Goal: Task Accomplishment & Management: Complete application form

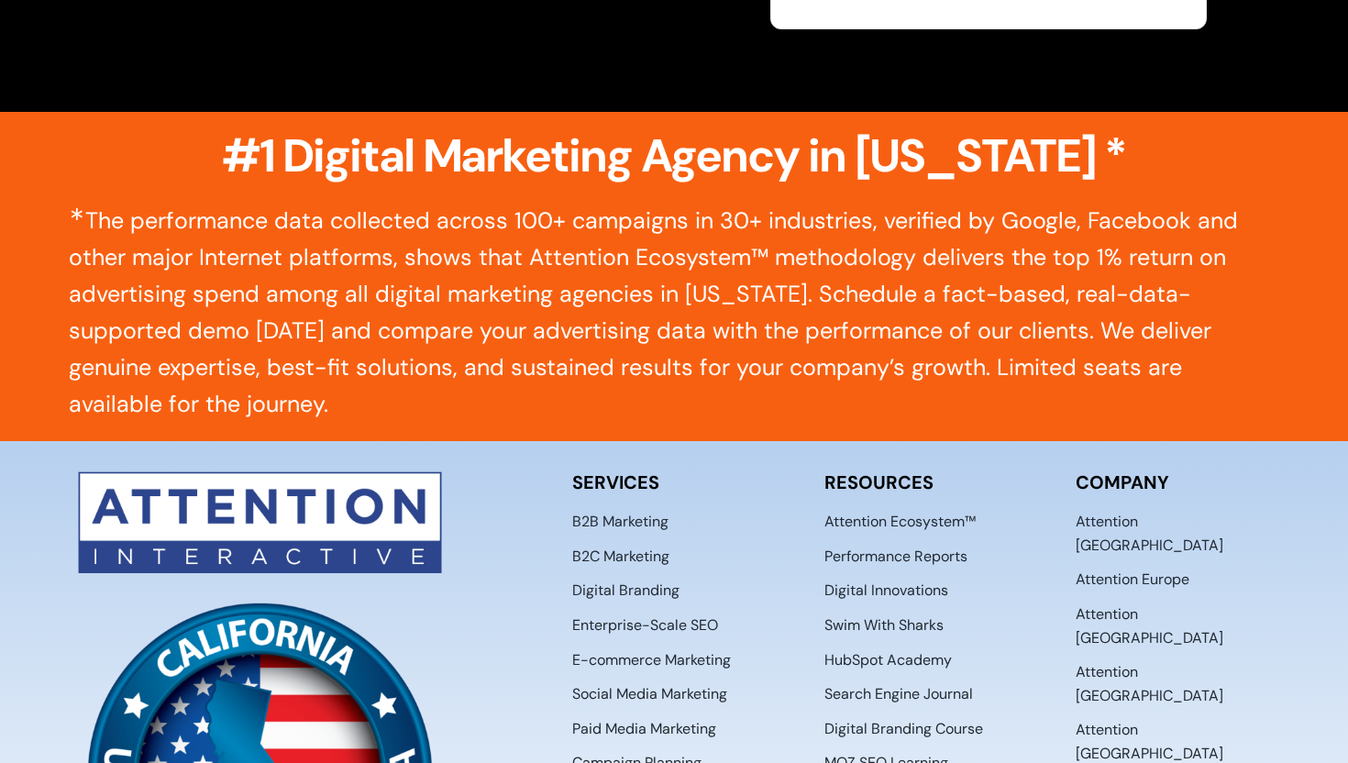
scroll to position [9155, 0]
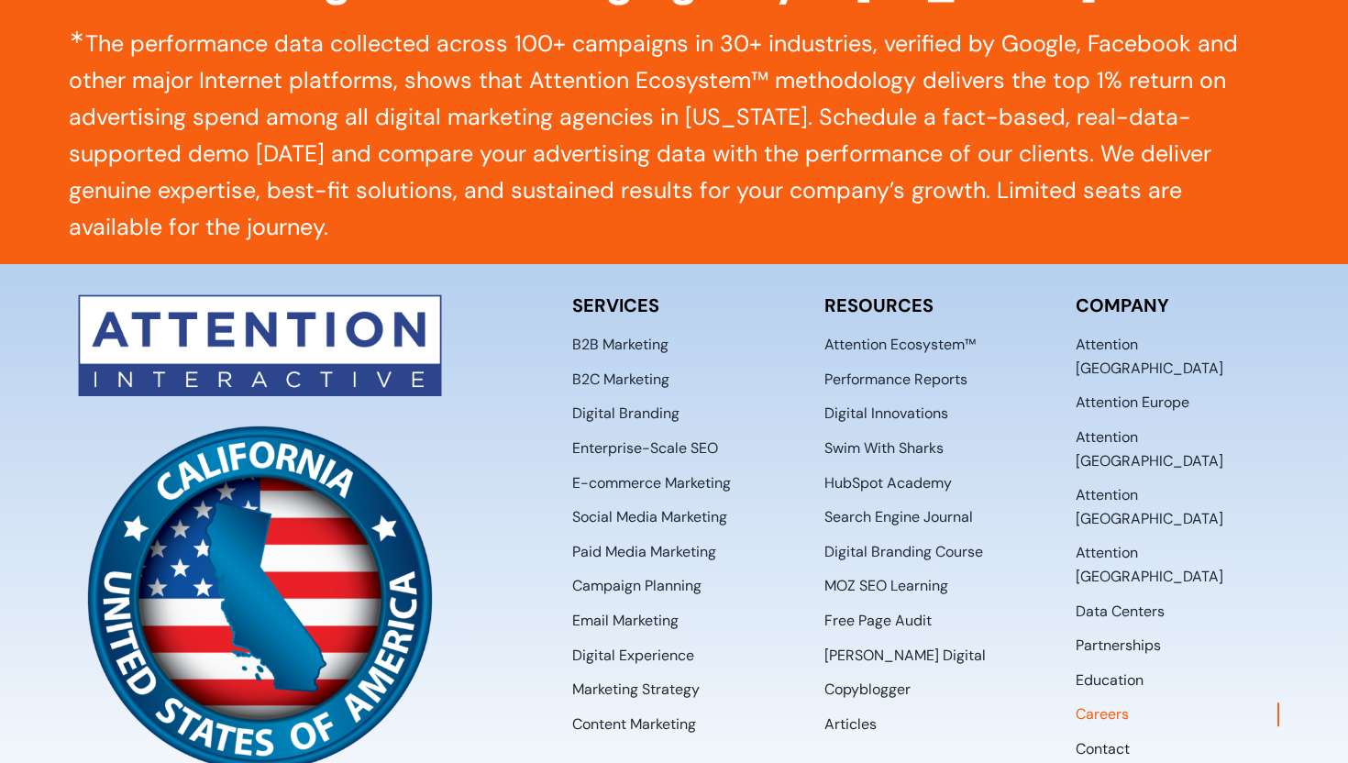
click at [1106, 702] on span "Careers" at bounding box center [1102, 714] width 53 height 24
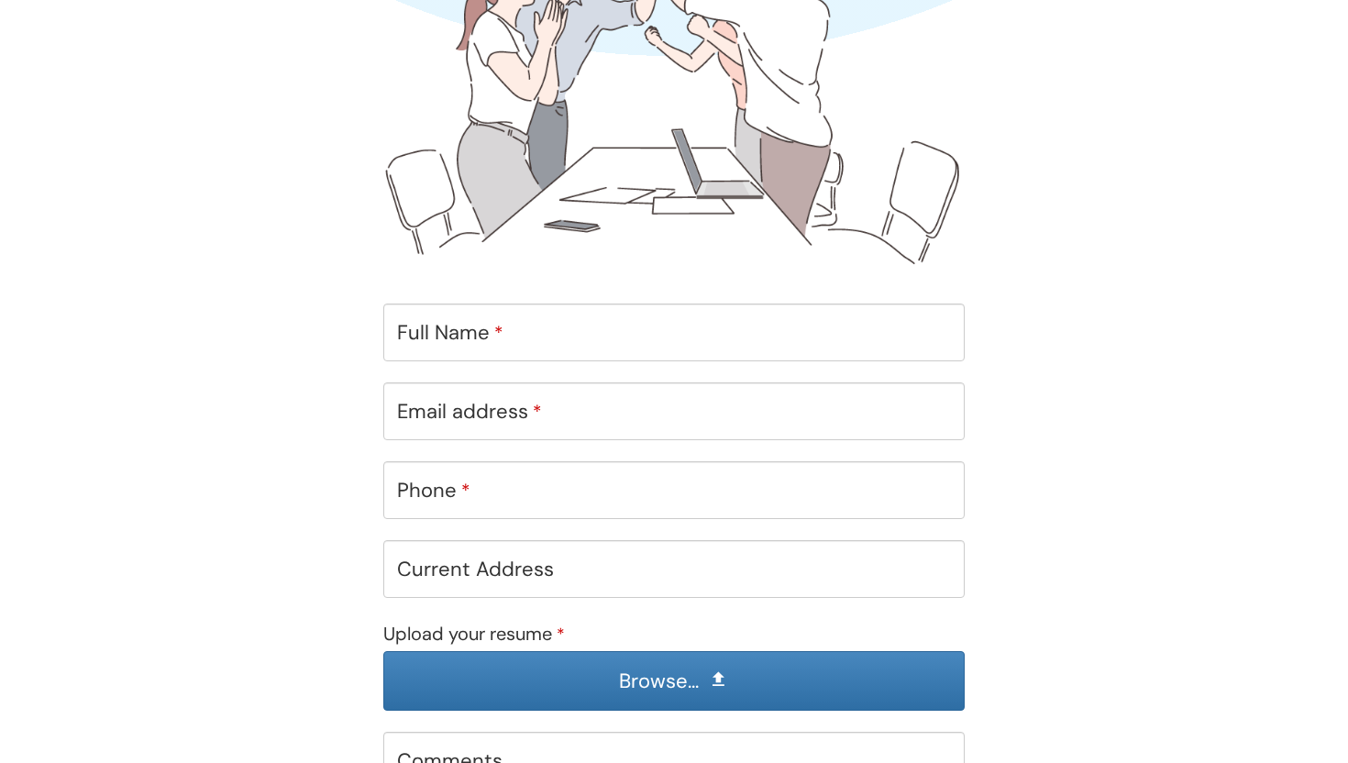
scroll to position [759, 0]
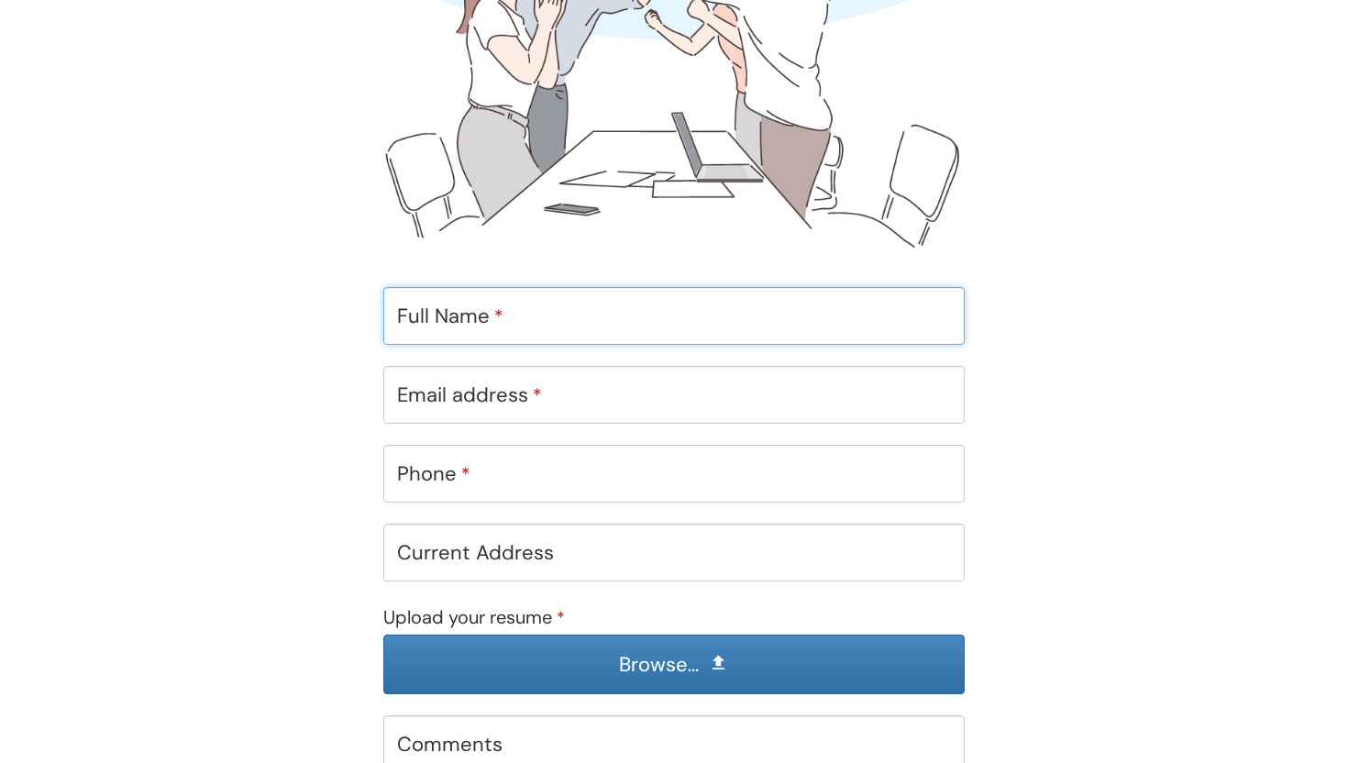
click at [591, 328] on input "Full Name *" at bounding box center [673, 316] width 581 height 58
type input "Tilak Sharma"
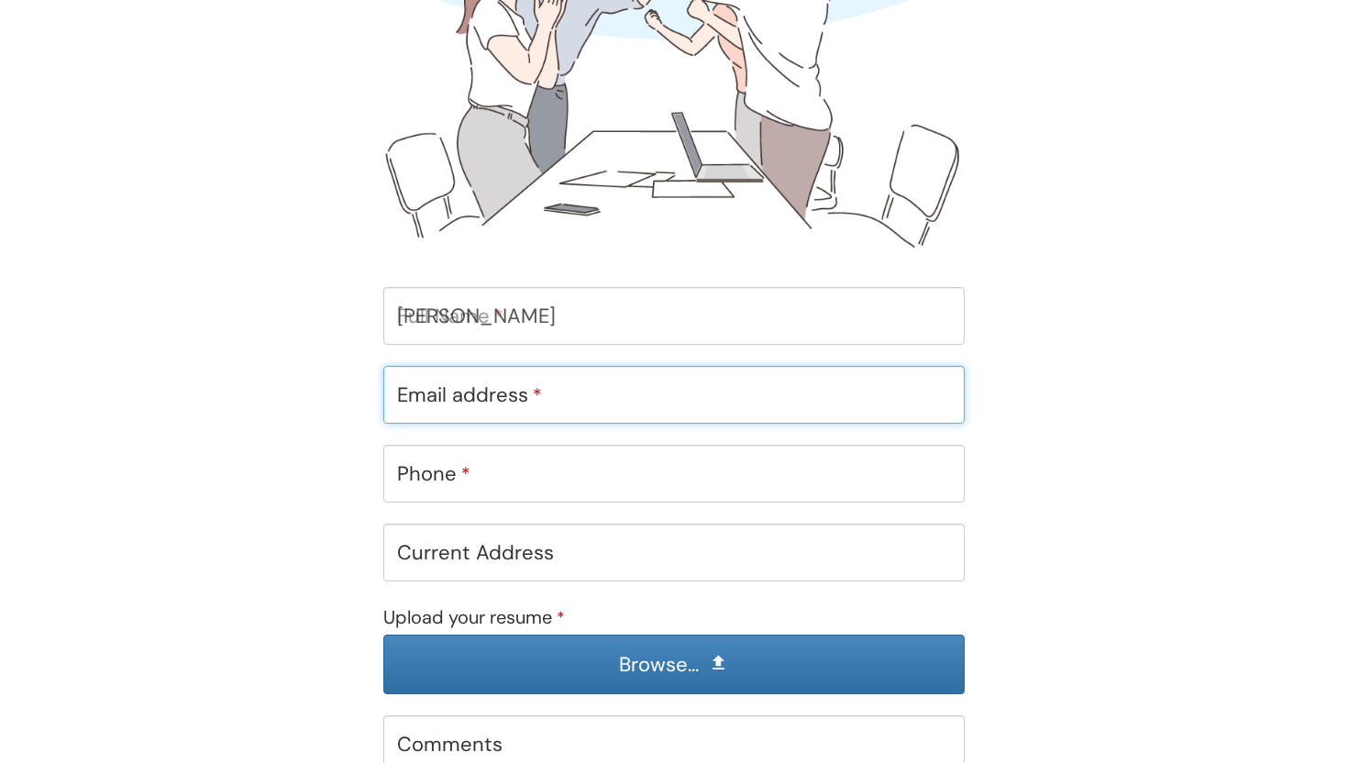
type input "tilak@techtorank.com"
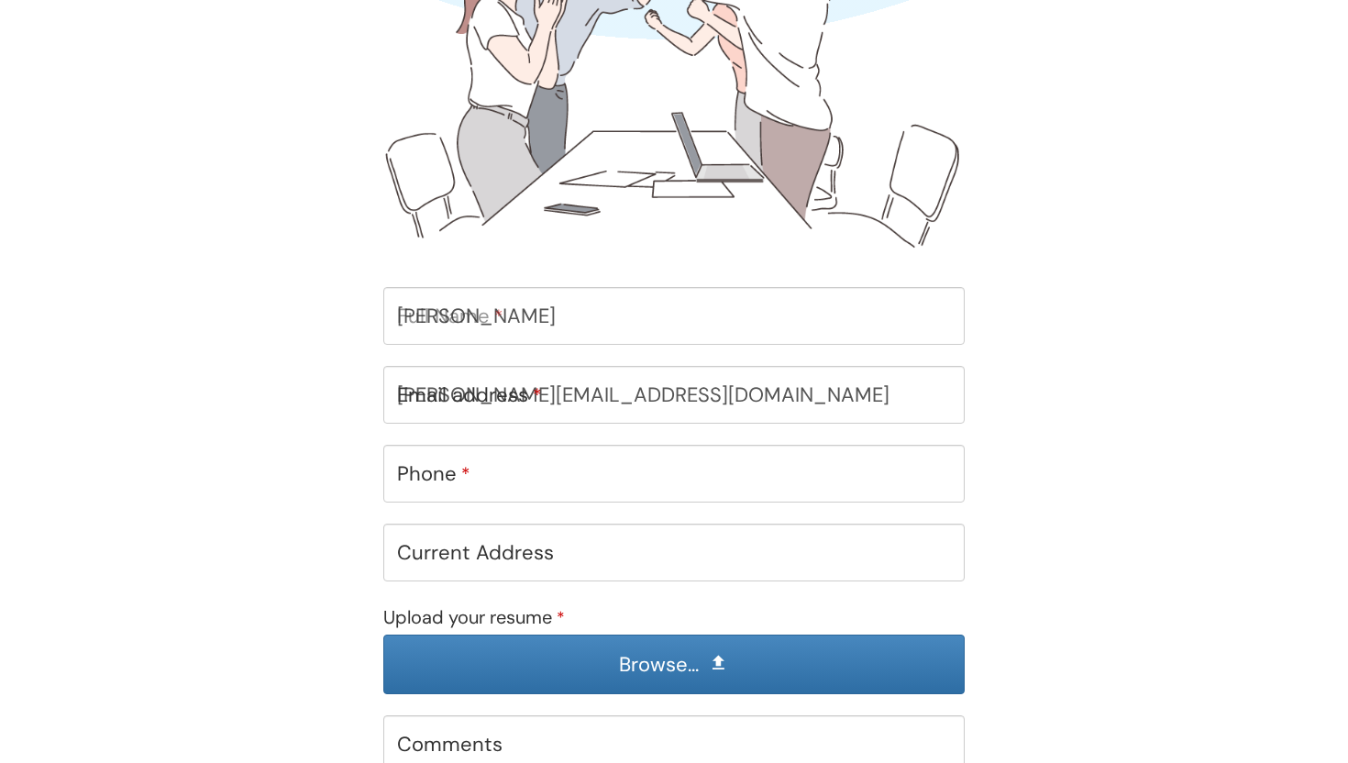
type input "09993961683"
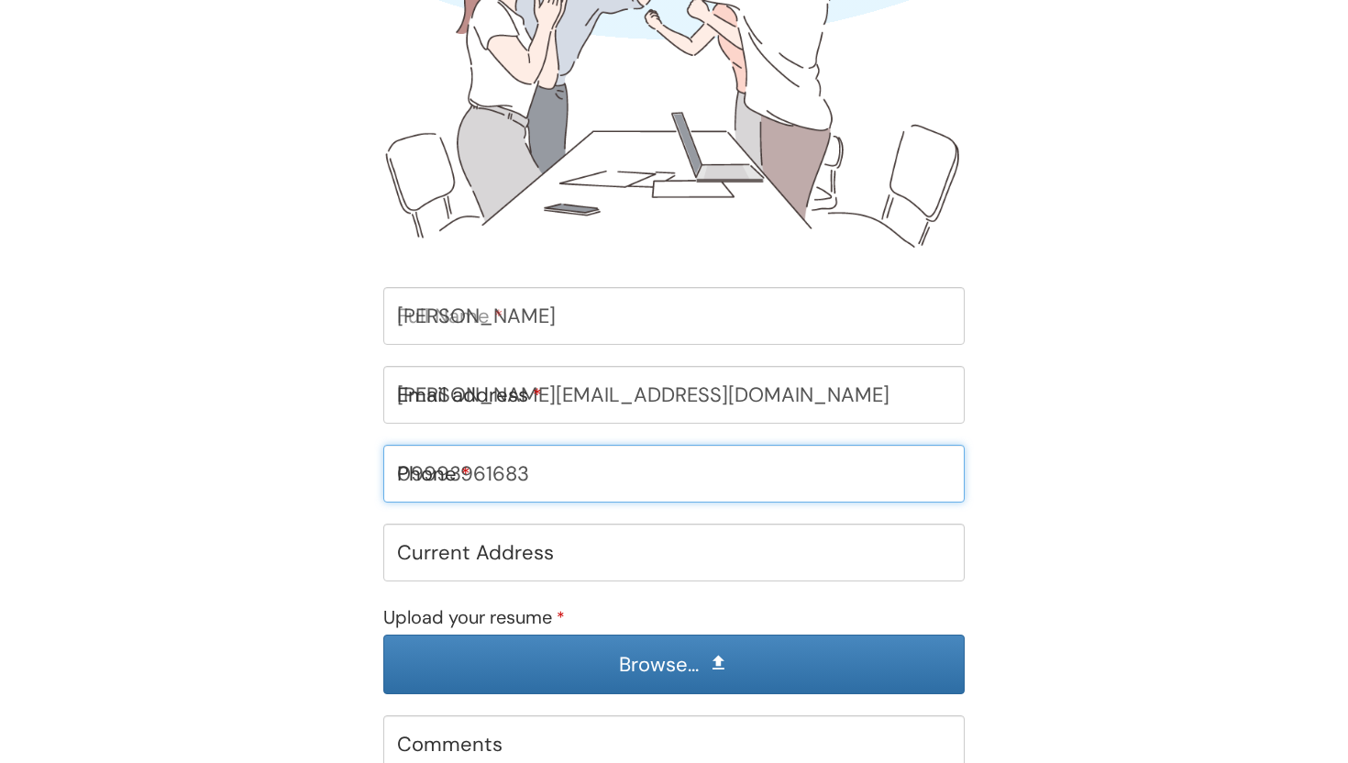
type input "Sudama nagar"
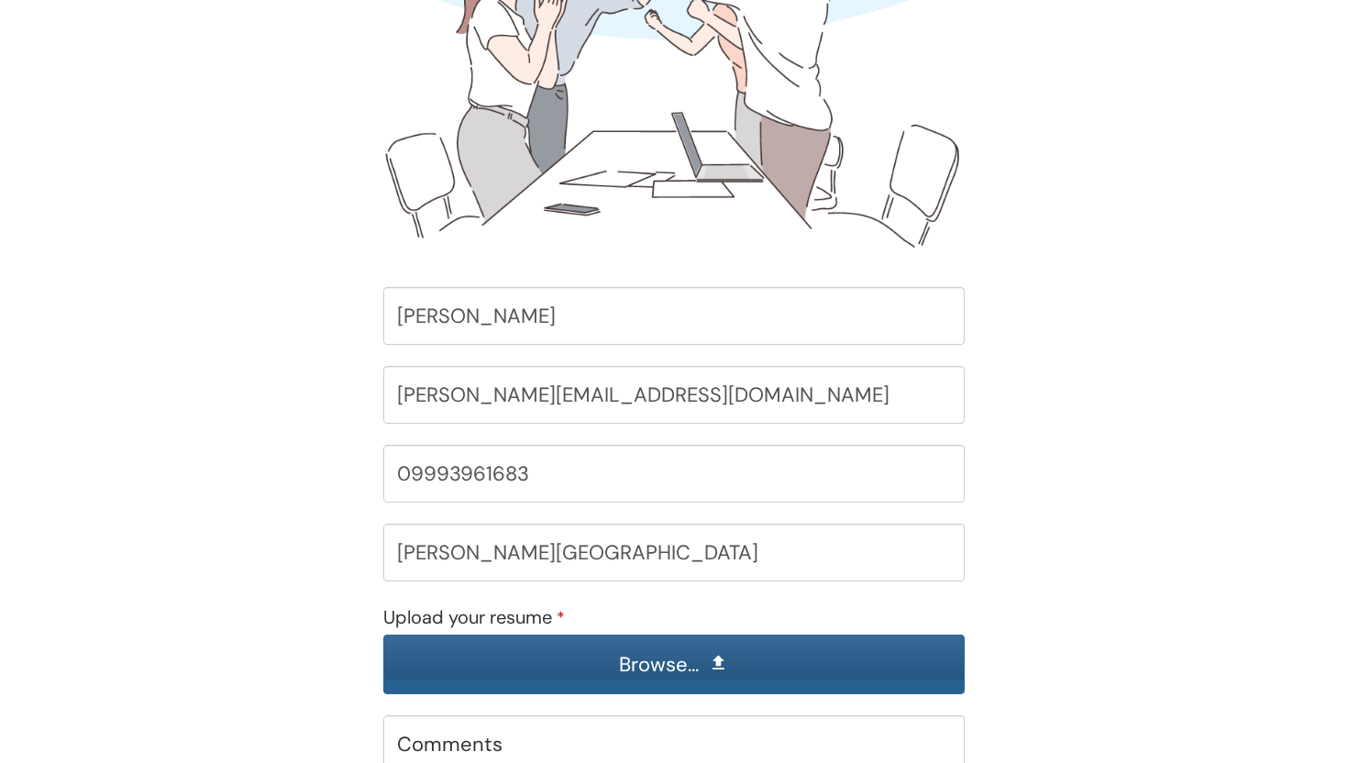
click at [509, 647] on input "Upload your resume *" at bounding box center [674, 665] width 580 height 58
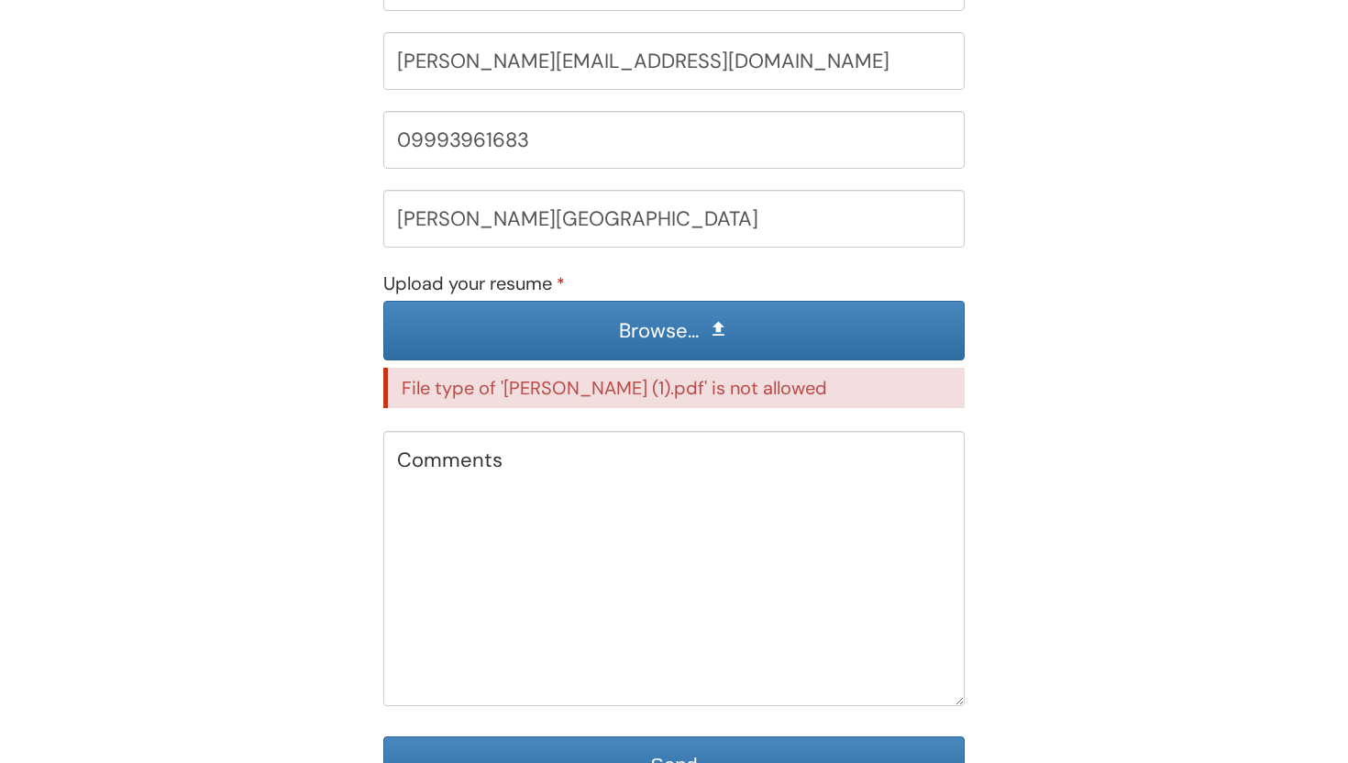
scroll to position [1115, 0]
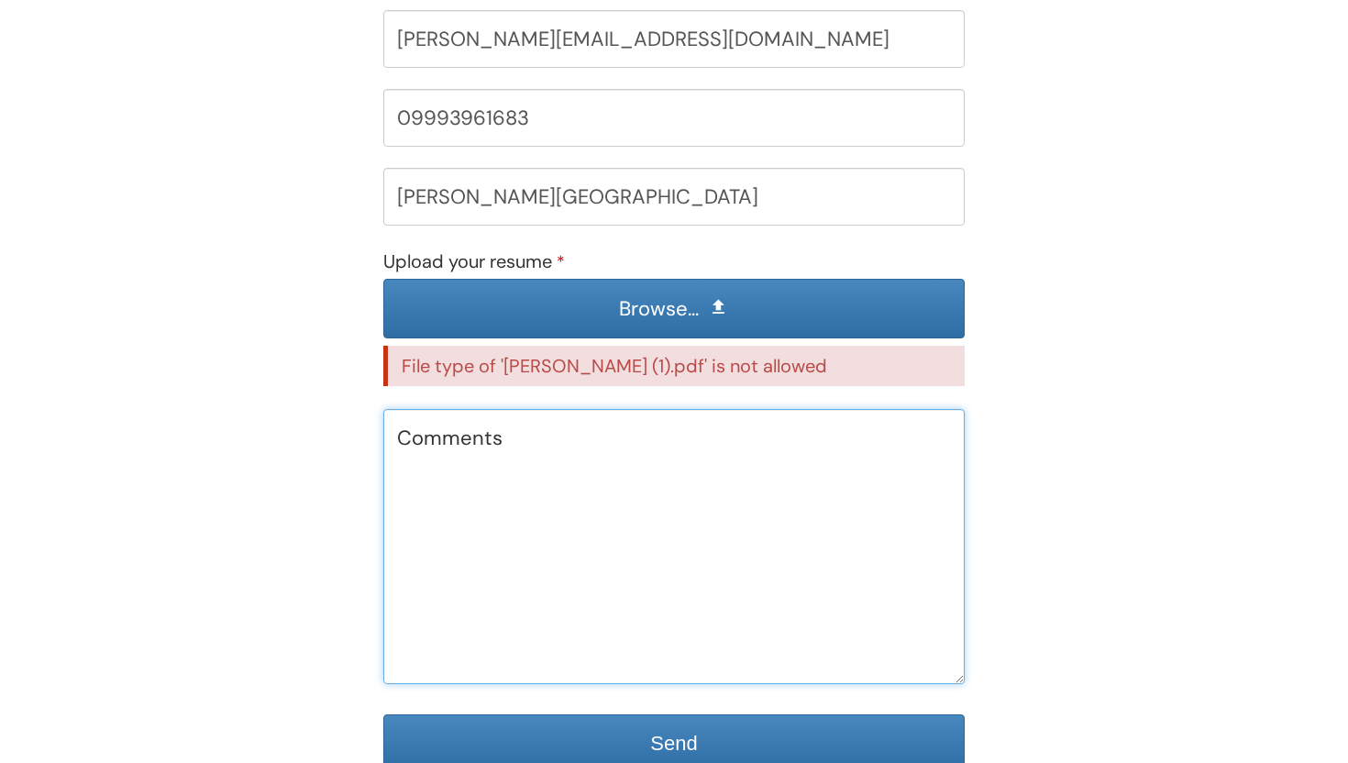
click at [768, 552] on textarea "Comments" at bounding box center [673, 546] width 581 height 275
paste textarea "Hello Team, Hope you are doing well, I am writing this email to express my inte…"
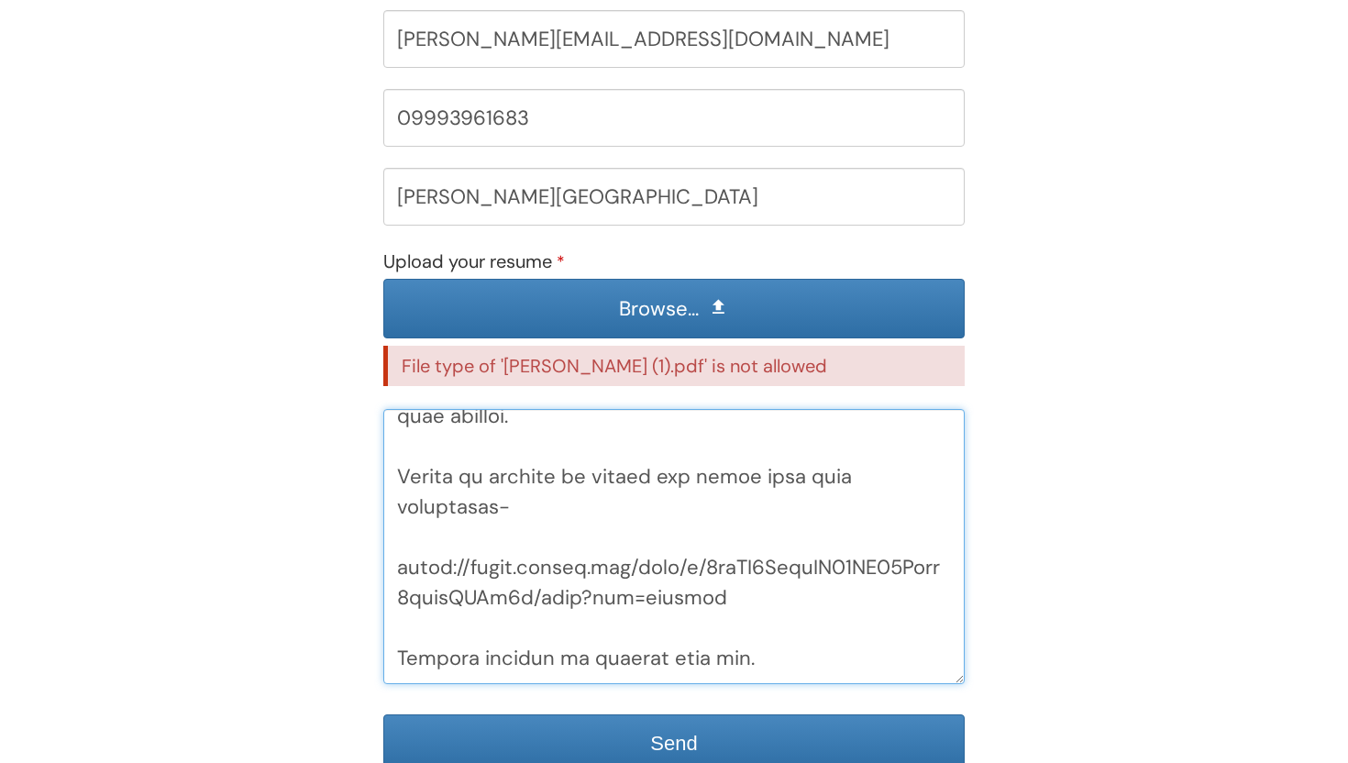
scroll to position [1226, 0]
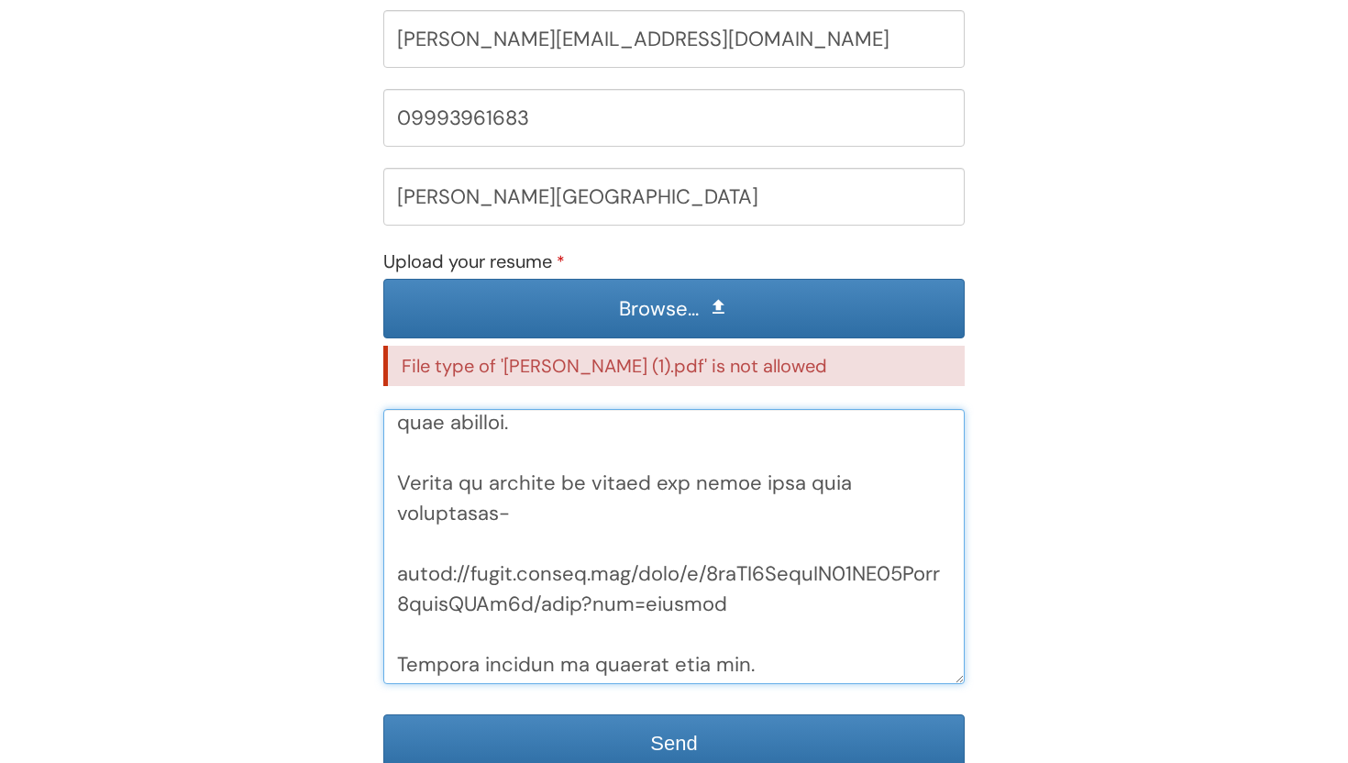
drag, startPoint x: 681, startPoint y: 499, endPoint x: 396, endPoint y: 443, distance: 290.6
click at [396, 443] on textarea "Comments" at bounding box center [673, 546] width 581 height 275
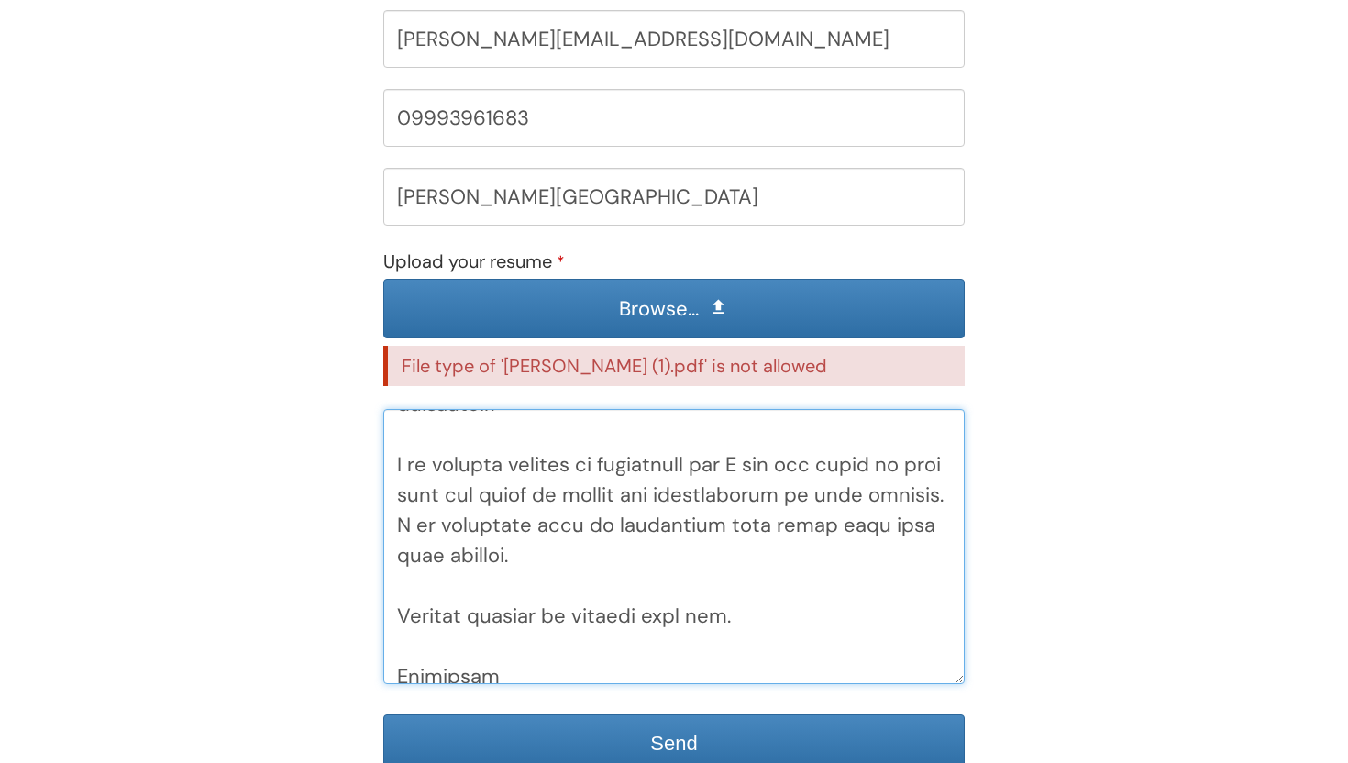
scroll to position [1114, 0]
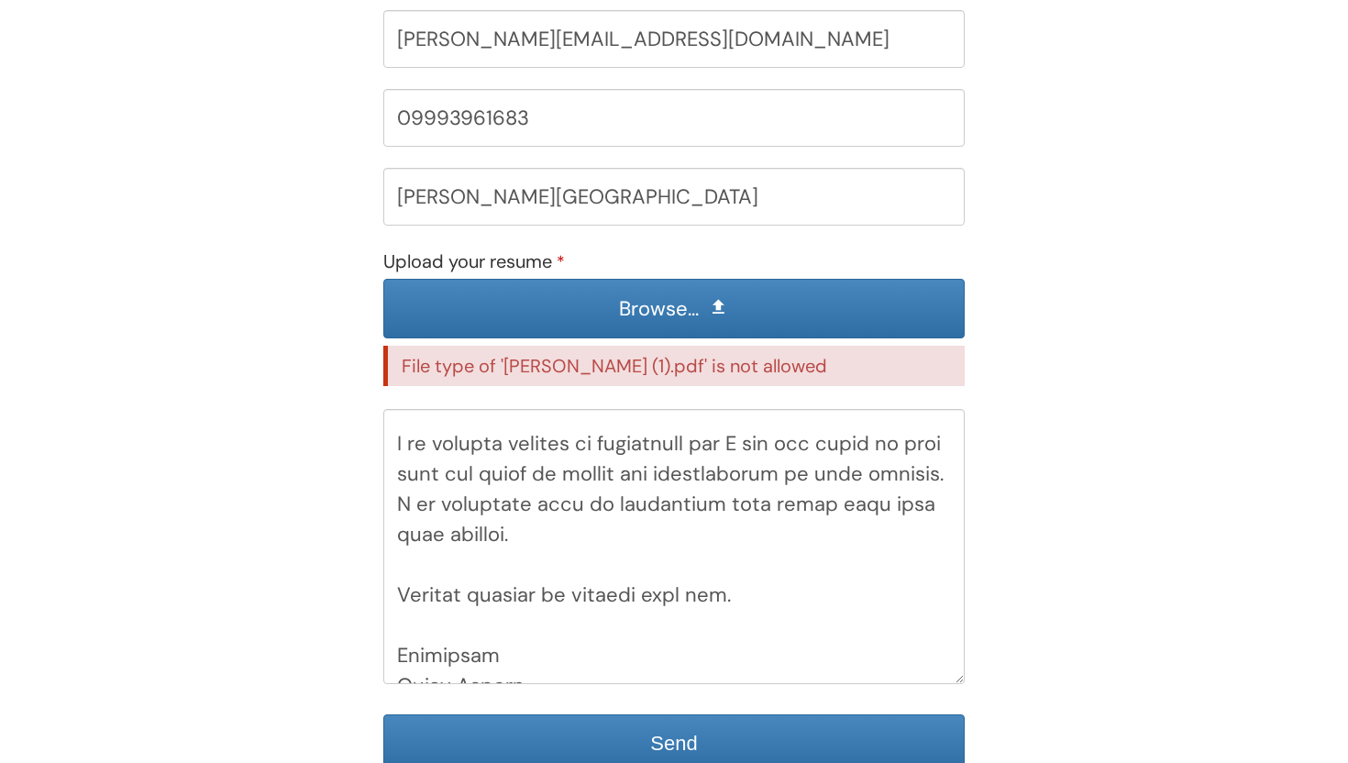
click at [262, 539] on div "Tilak Sharma Full Name * tilak@techtorank.com Email address * 09993961683 Phone…" at bounding box center [674, 358] width 1259 height 891
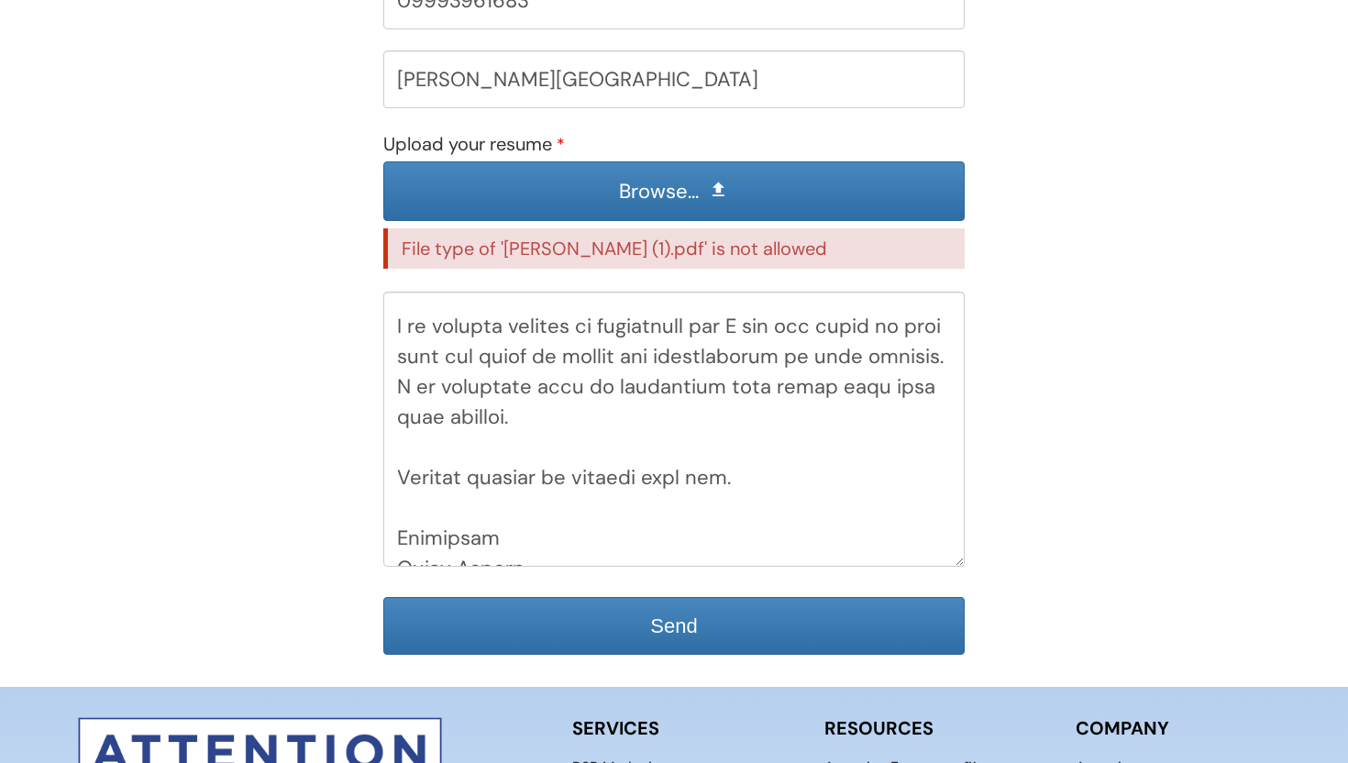
scroll to position [1252, 0]
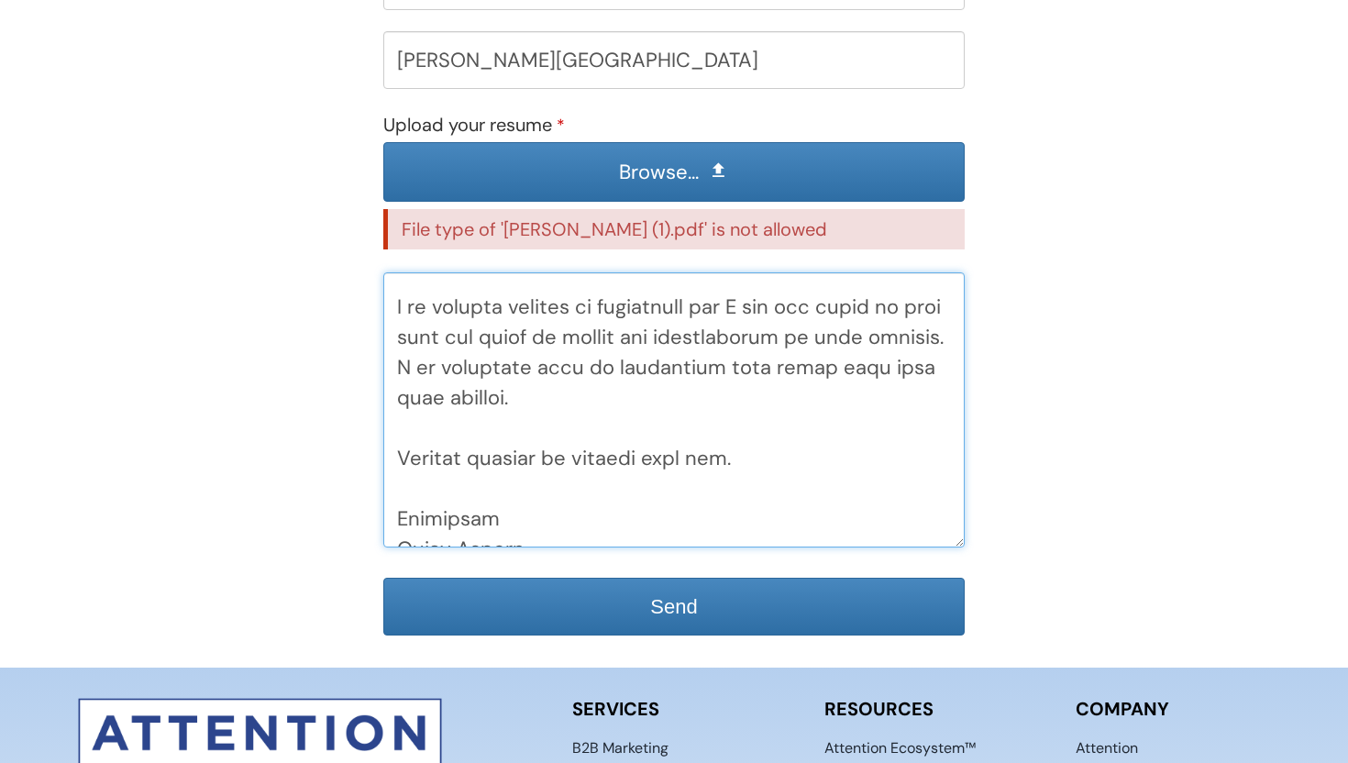
click at [423, 390] on textarea "Comments" at bounding box center [673, 409] width 581 height 275
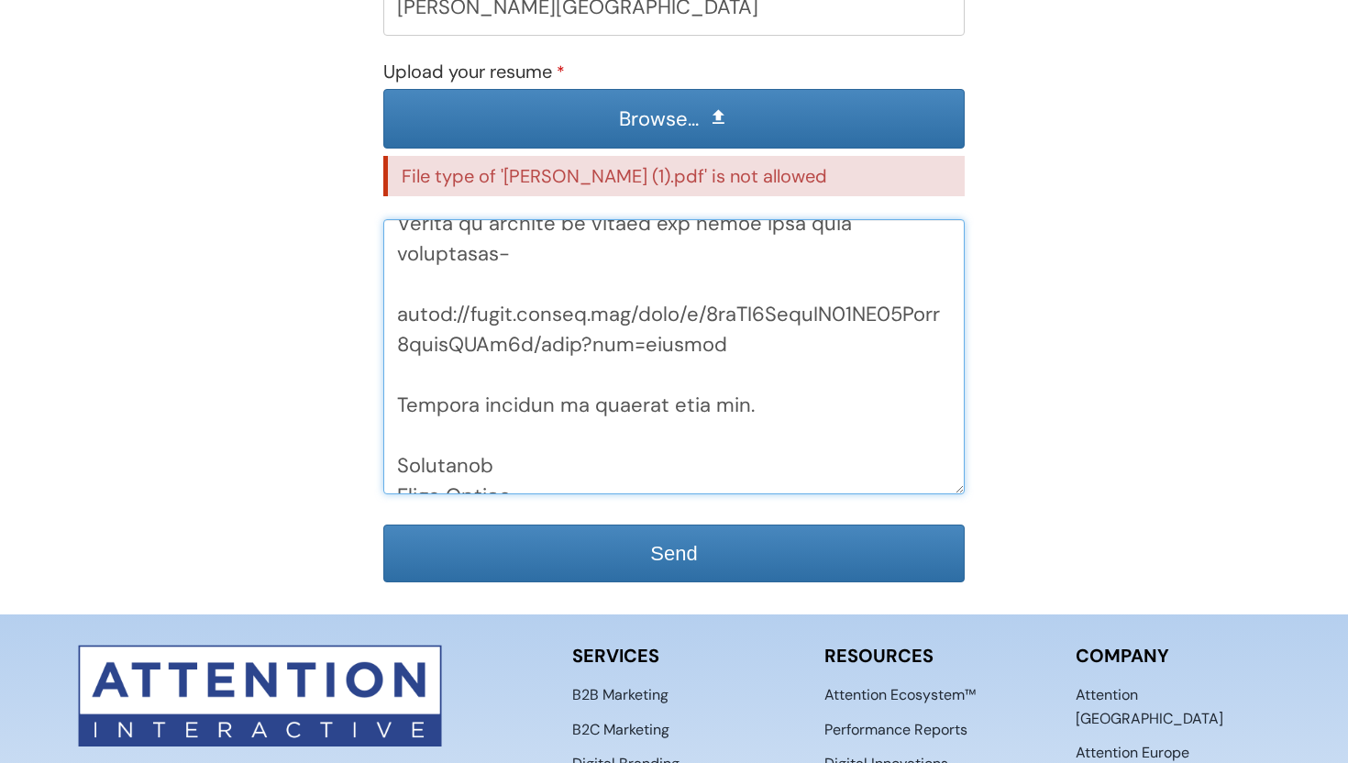
scroll to position [1306, 0]
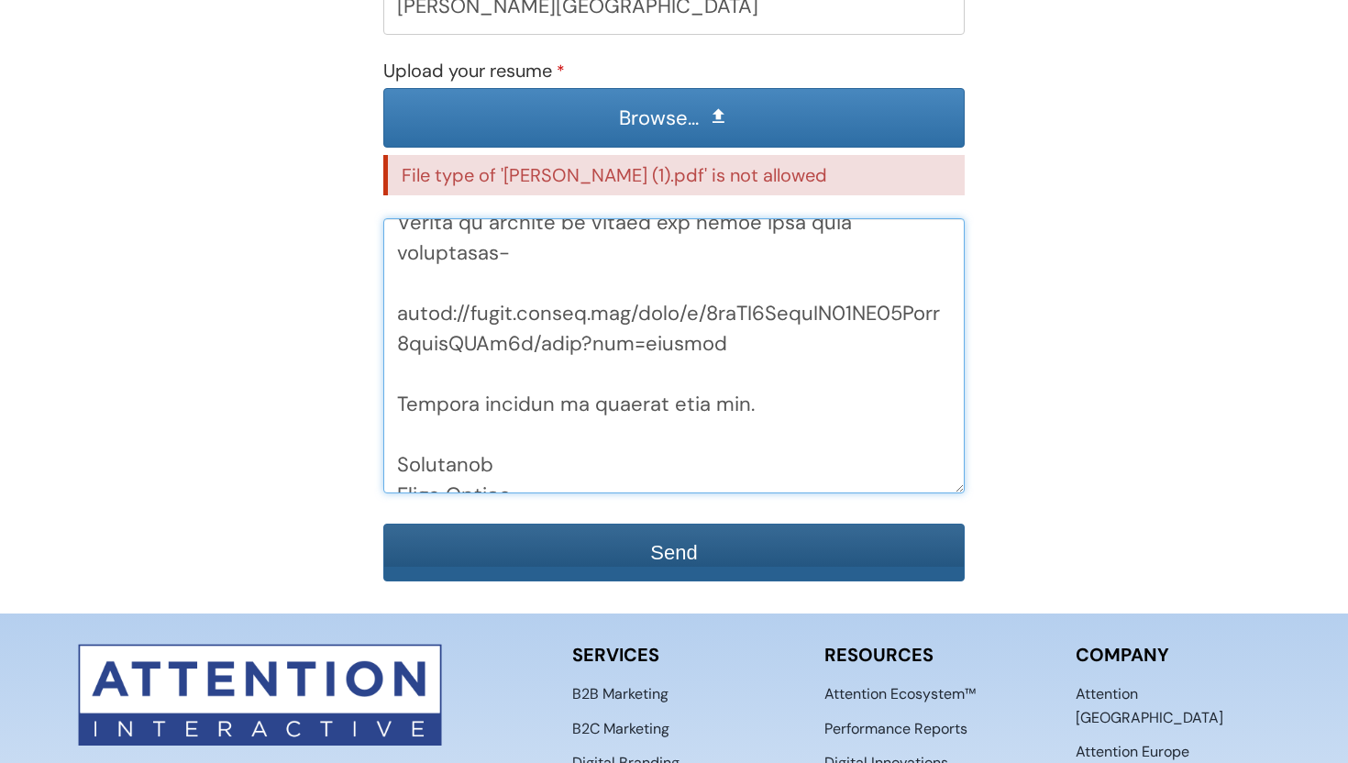
type textarea "Hello Team, Hope you are doing well, I am writing this email to express my inte…"
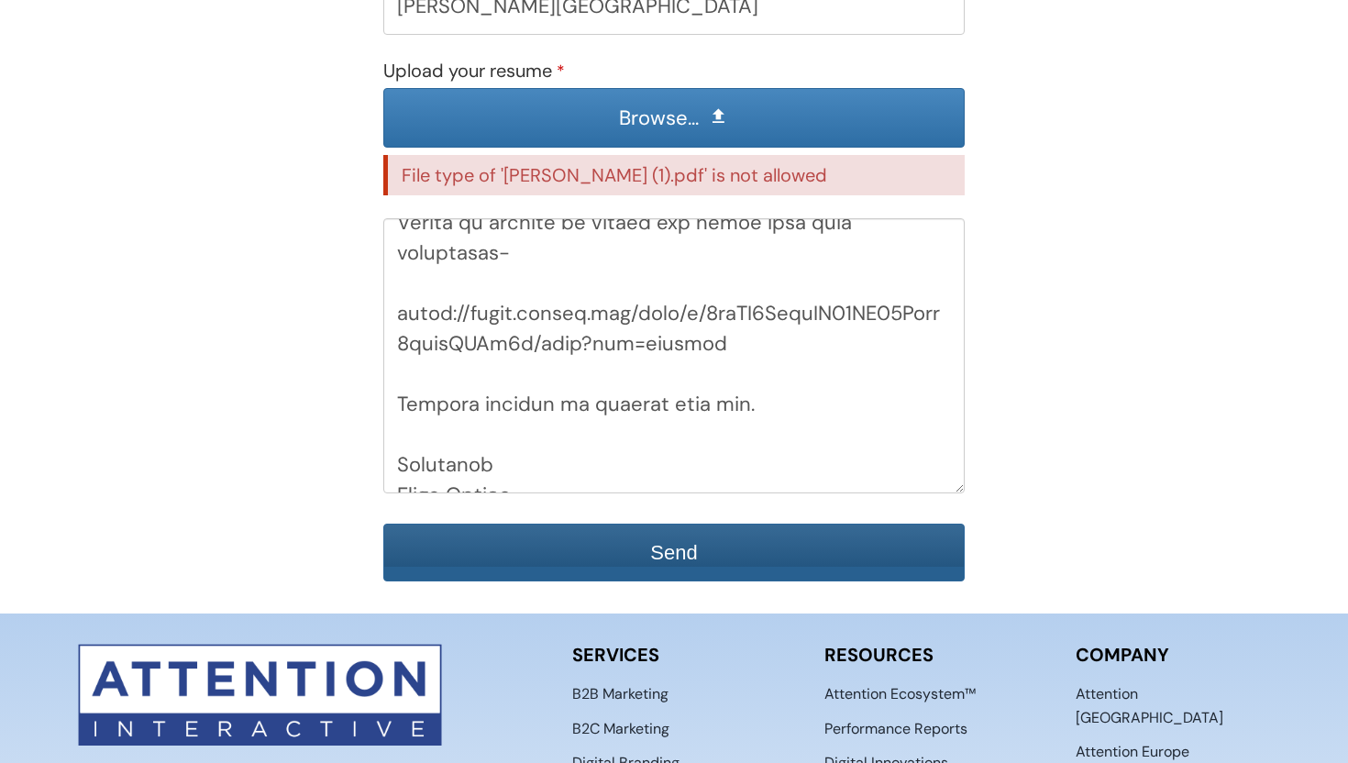
click at [606, 544] on button "Send" at bounding box center [673, 553] width 581 height 58
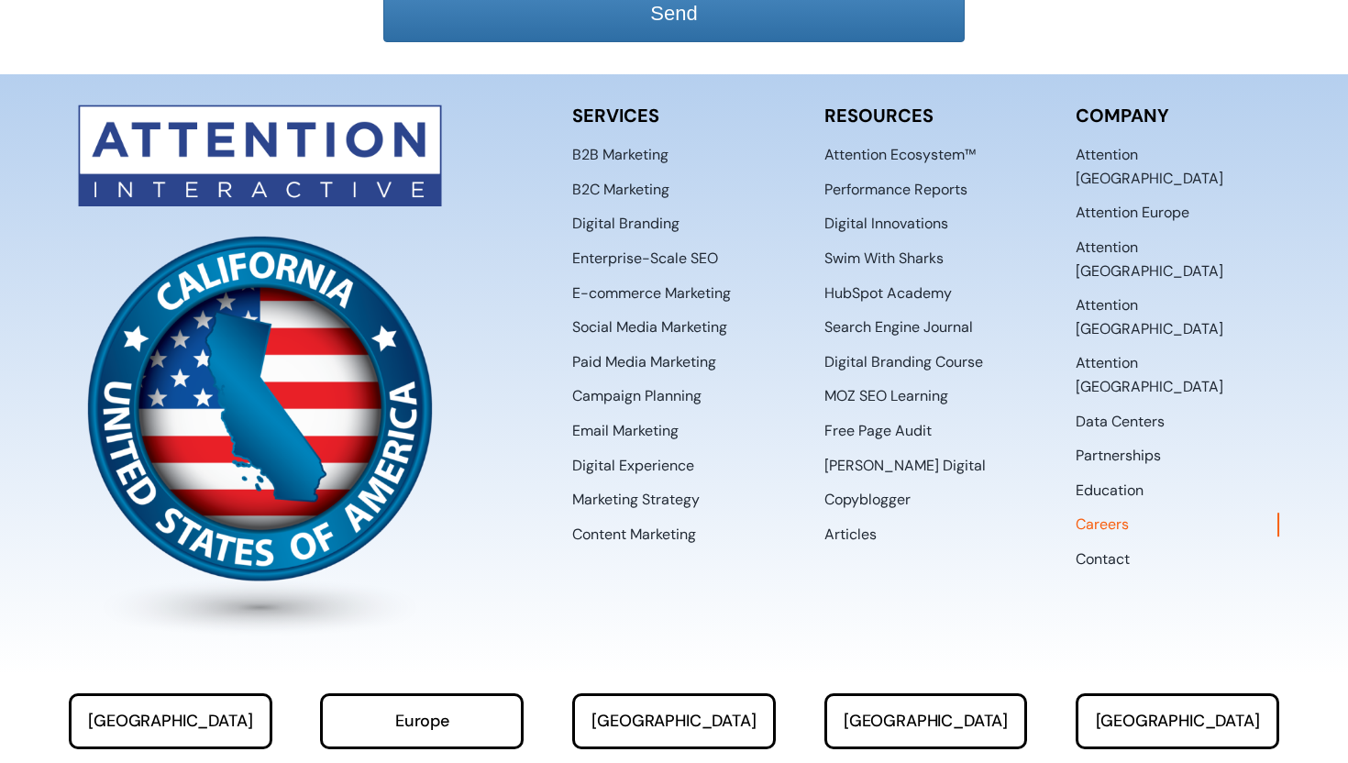
scroll to position [1999, 0]
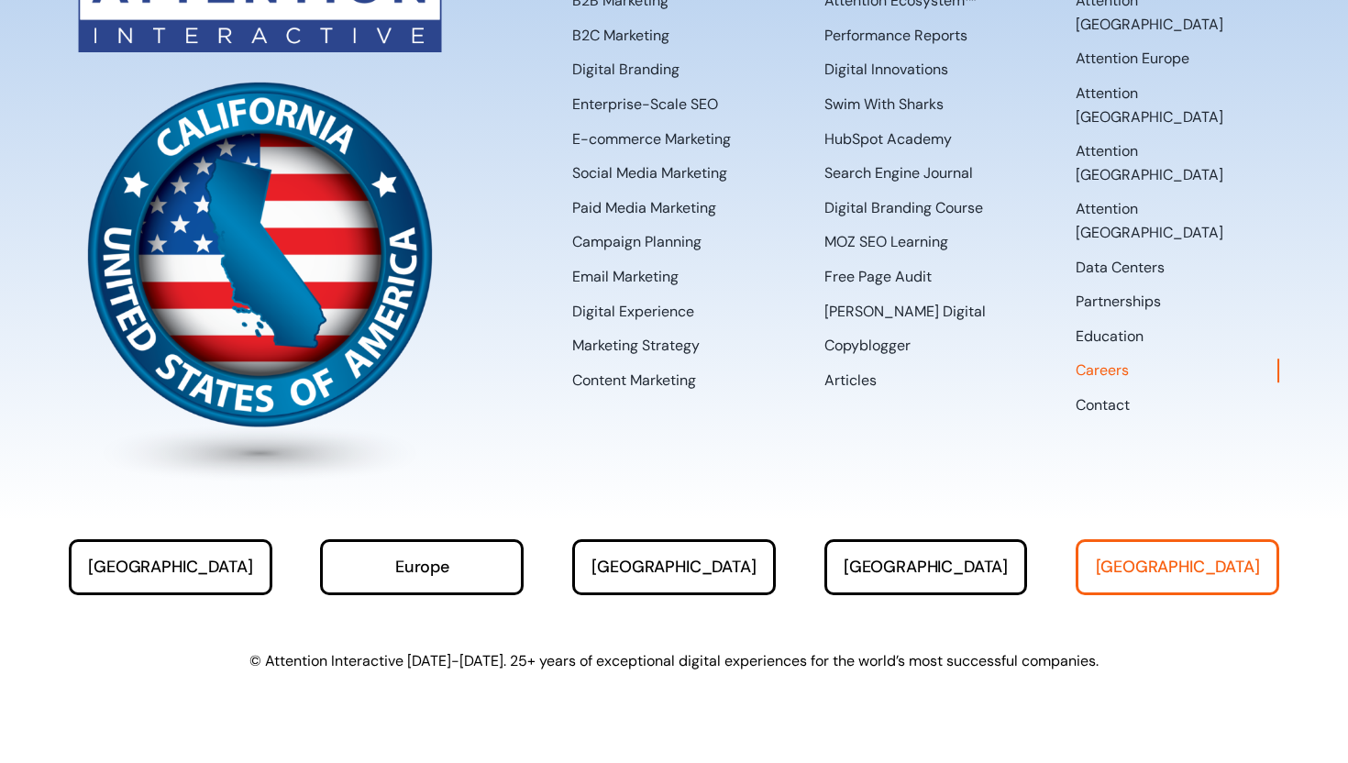
click at [1181, 578] on link "[GEOGRAPHIC_DATA]" at bounding box center [1178, 567] width 204 height 56
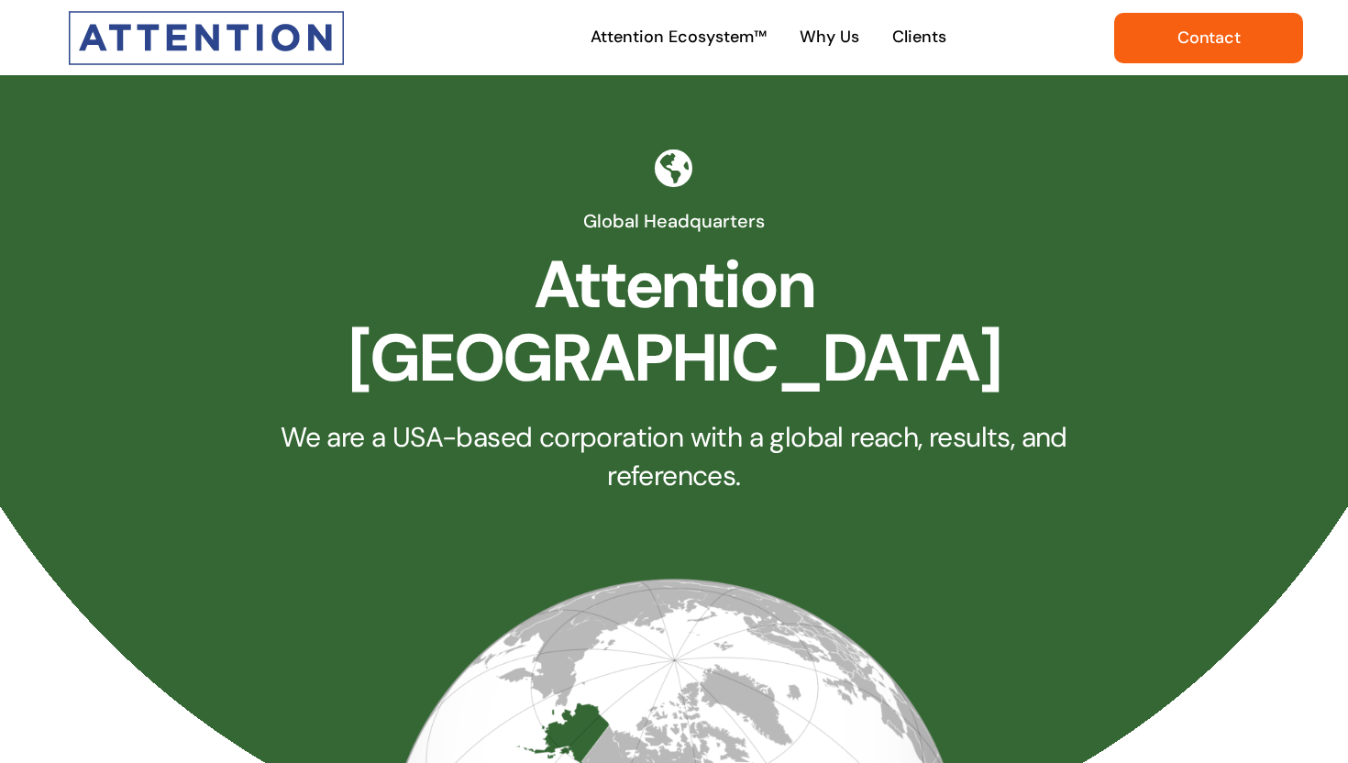
click at [1226, 15] on link "Contact" at bounding box center [1208, 38] width 189 height 50
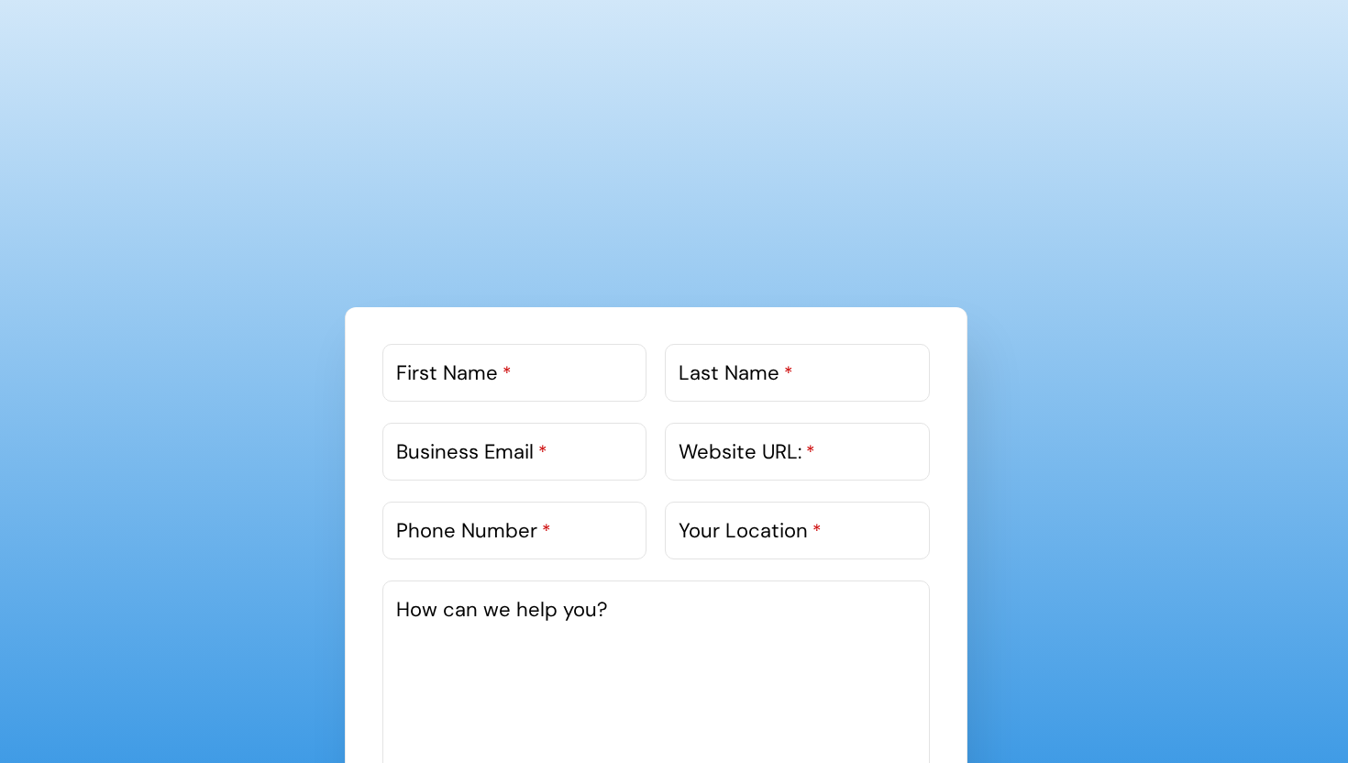
scroll to position [840, 0]
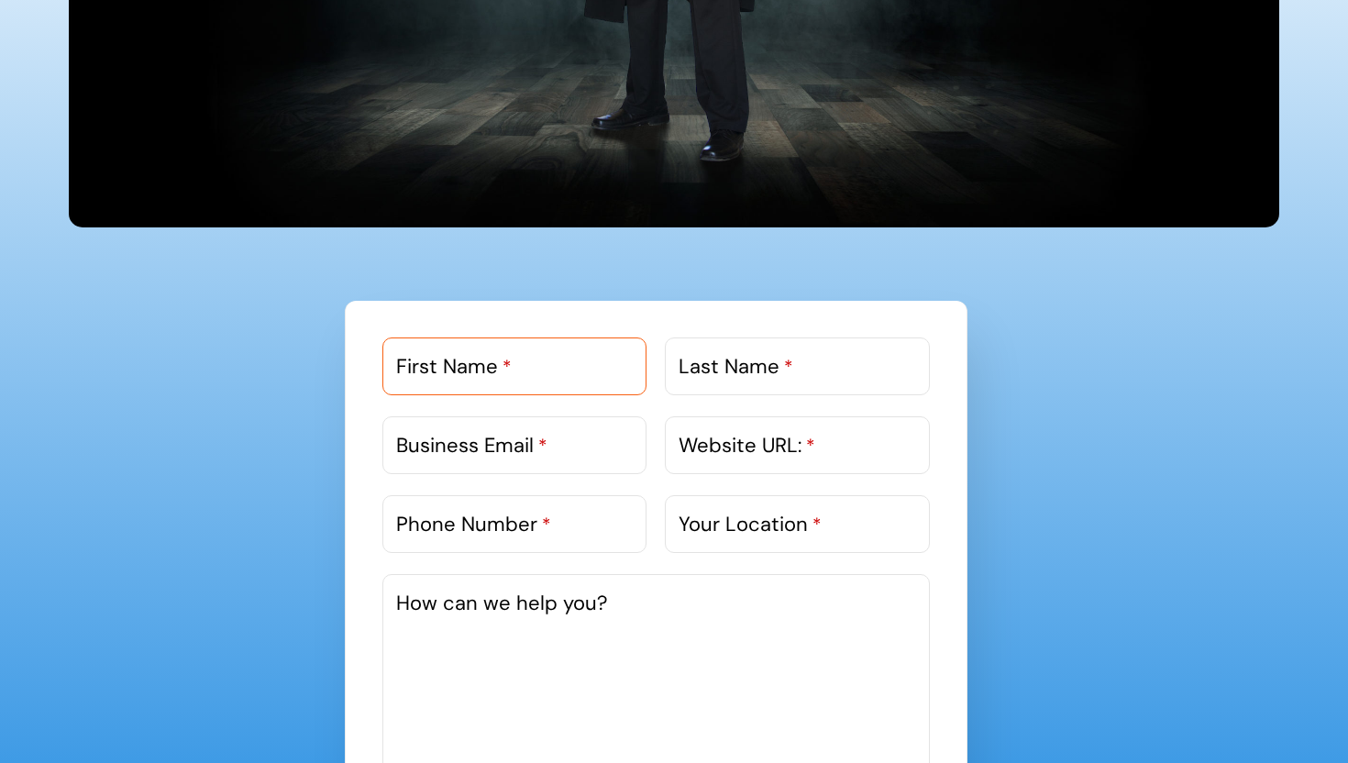
click at [531, 370] on input "First Name *" at bounding box center [514, 366] width 264 height 58
type input "Tilak"
type input "Sharma"
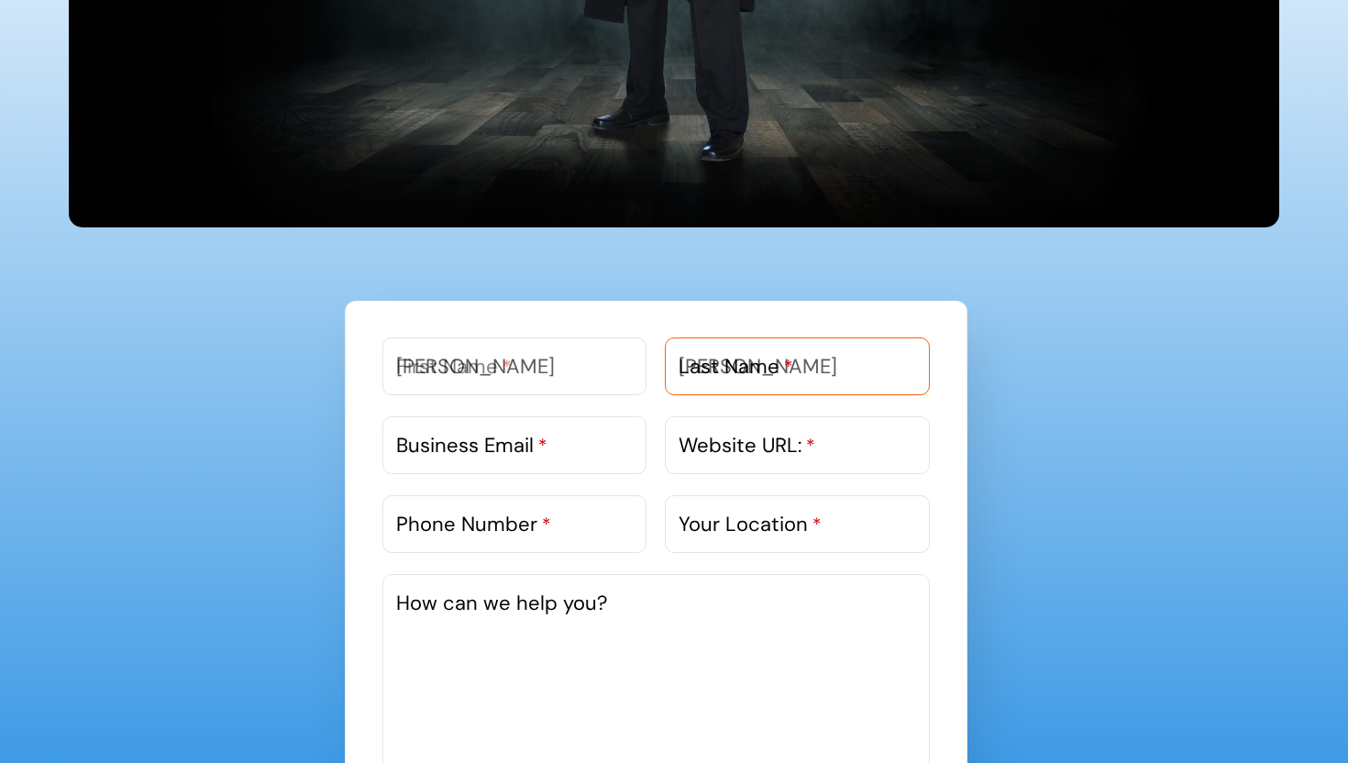
type input "tilak@techtorank.com"
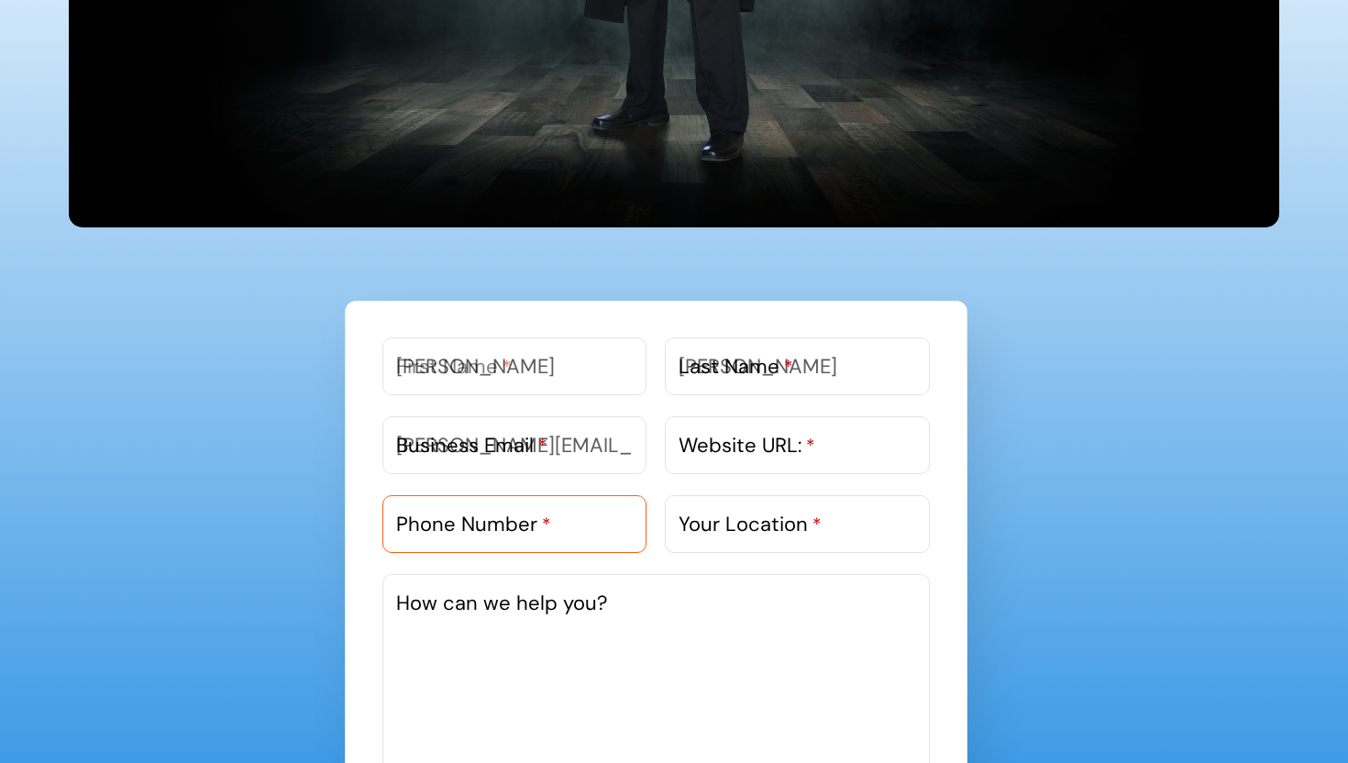
type input "09993961683"
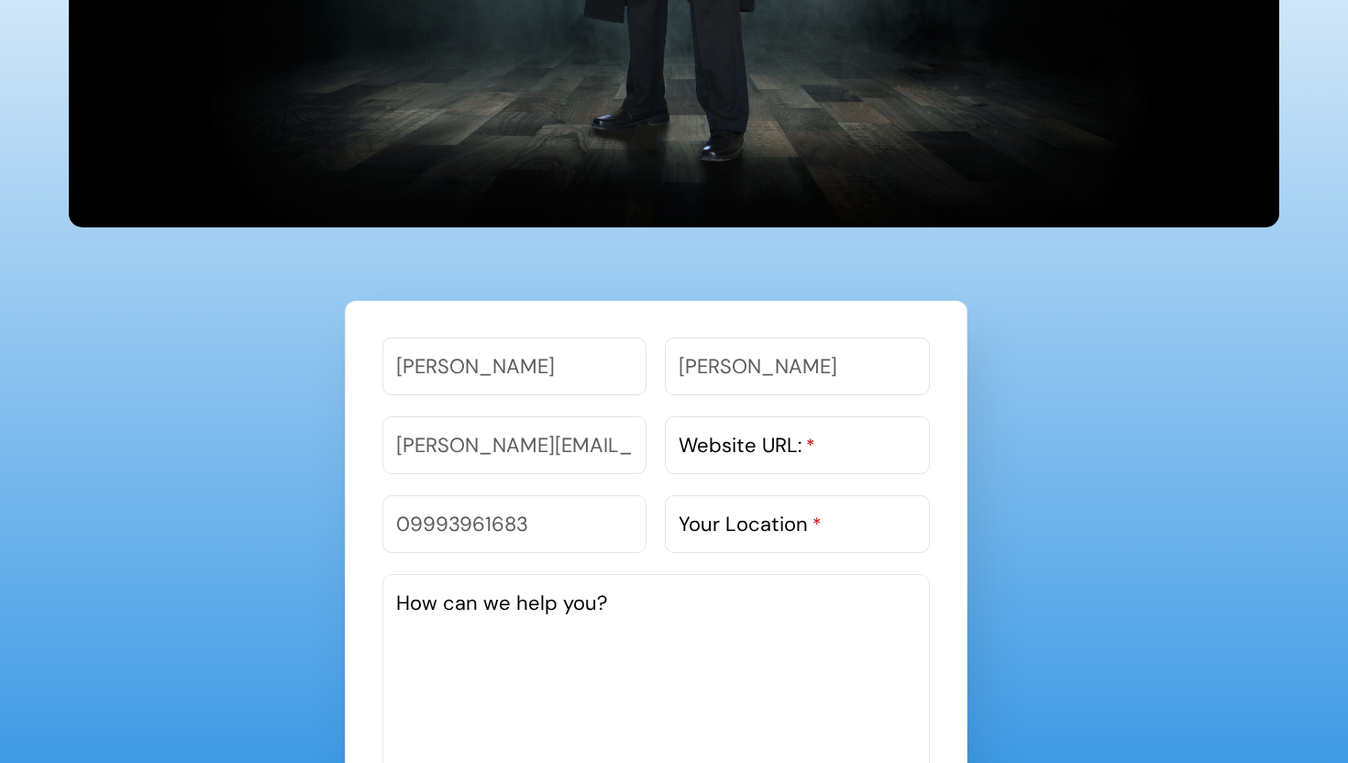
click at [757, 454] on label "Website URL: *" at bounding box center [747, 445] width 137 height 30
click at [757, 454] on input "Website URL: *" at bounding box center [797, 445] width 264 height 58
click at [766, 509] on label "Your Location *" at bounding box center [750, 524] width 143 height 30
click at [766, 508] on input "Your Location *" at bounding box center [797, 524] width 264 height 58
click at [601, 622] on textarea "How can we help you?" at bounding box center [655, 711] width 547 height 275
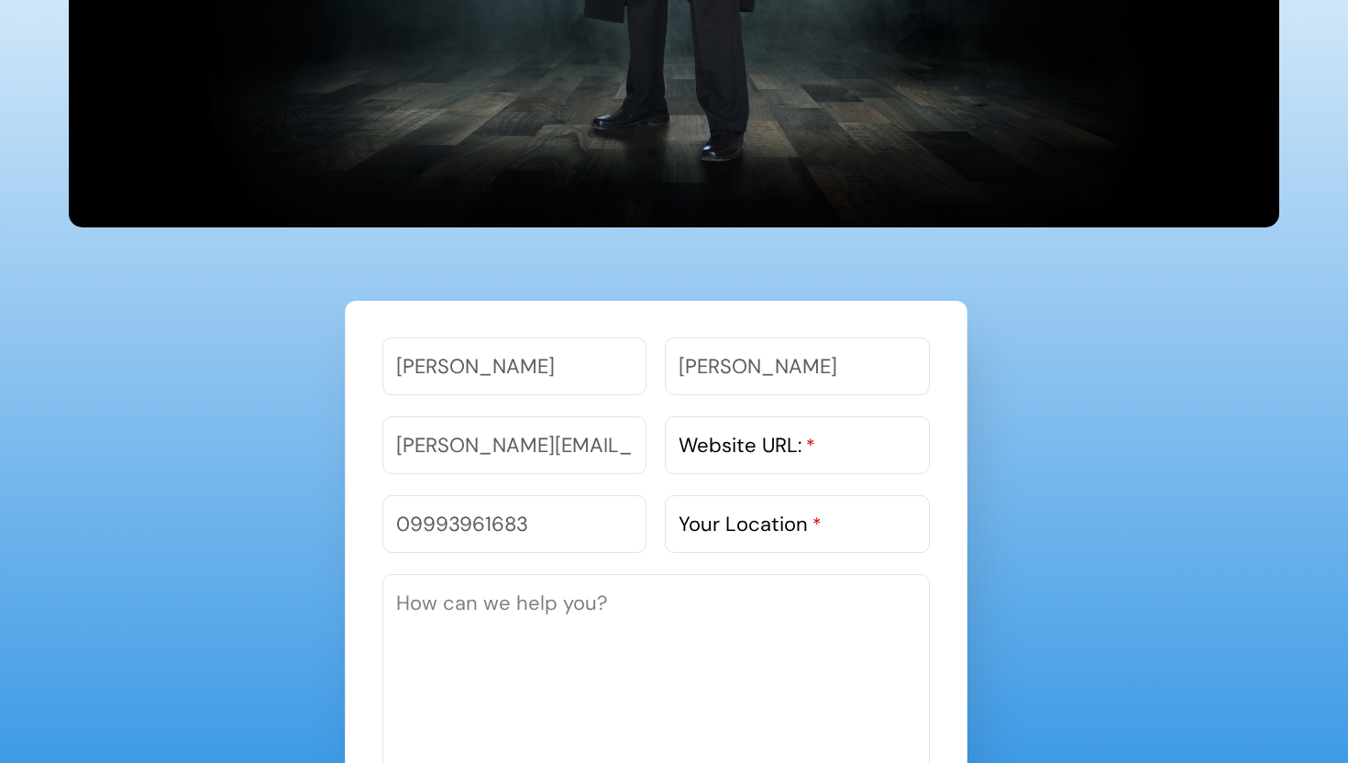
paste textarea "Hello Team, Hope you are doing well, I am writing this email to express my inte…"
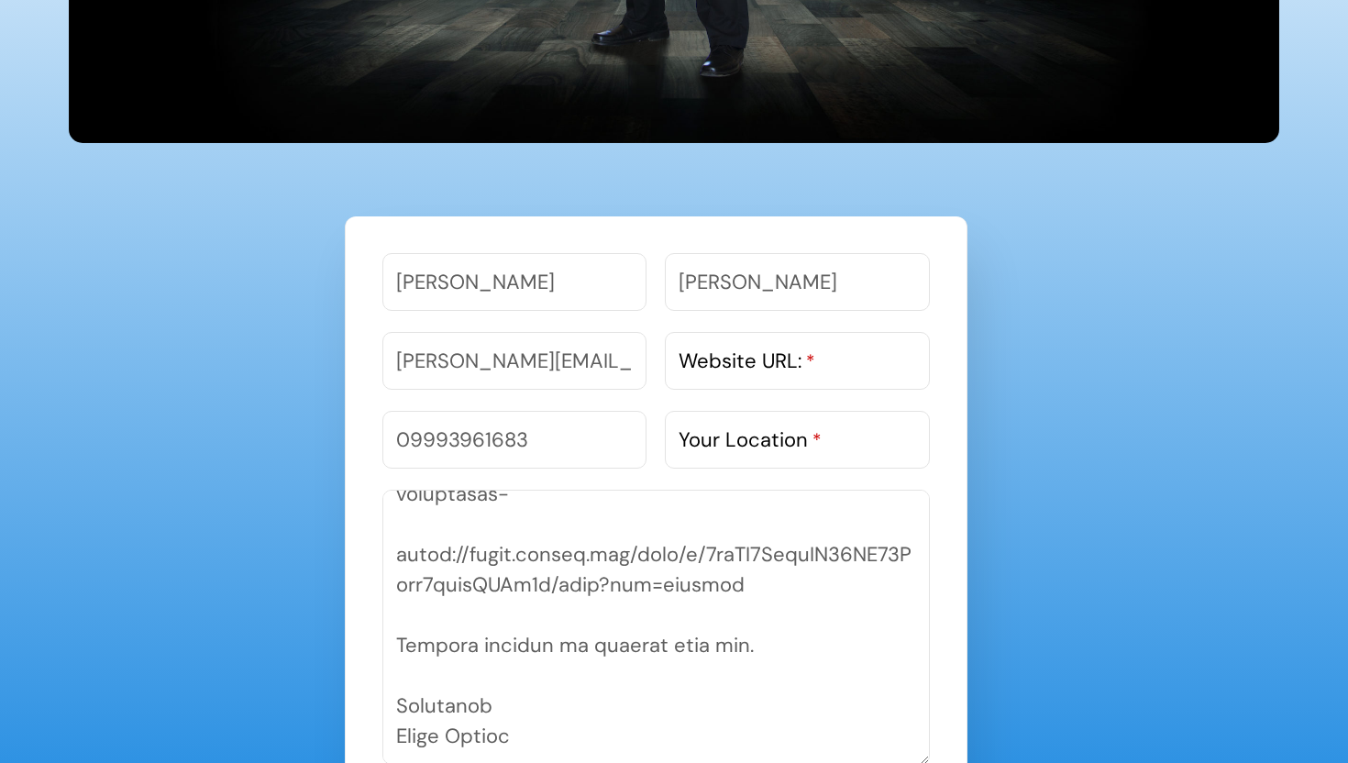
scroll to position [1326, 0]
type textarea "Hello Team, Hope you are doing well, I am writing this email to express my inte…"
click at [706, 459] on input "Your Location *" at bounding box center [797, 440] width 264 height 58
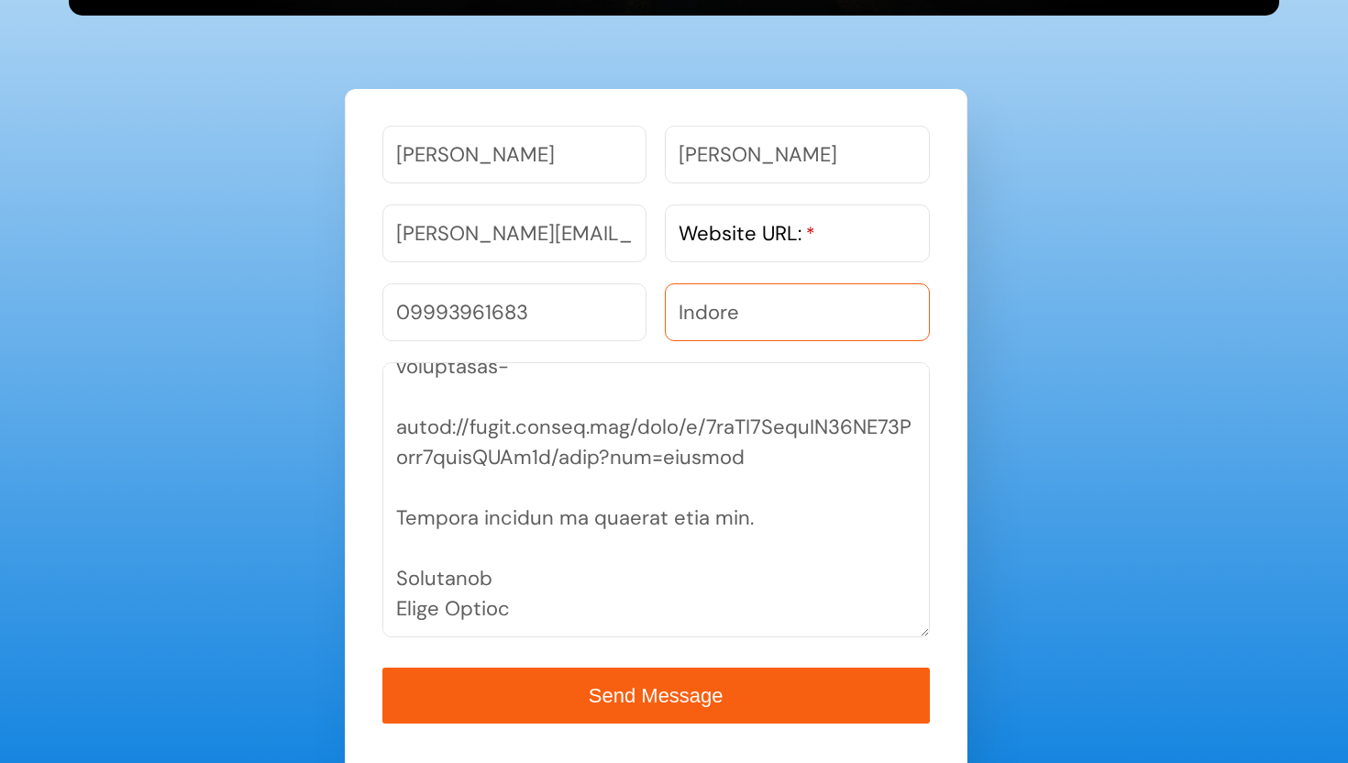
scroll to position [1069, 0]
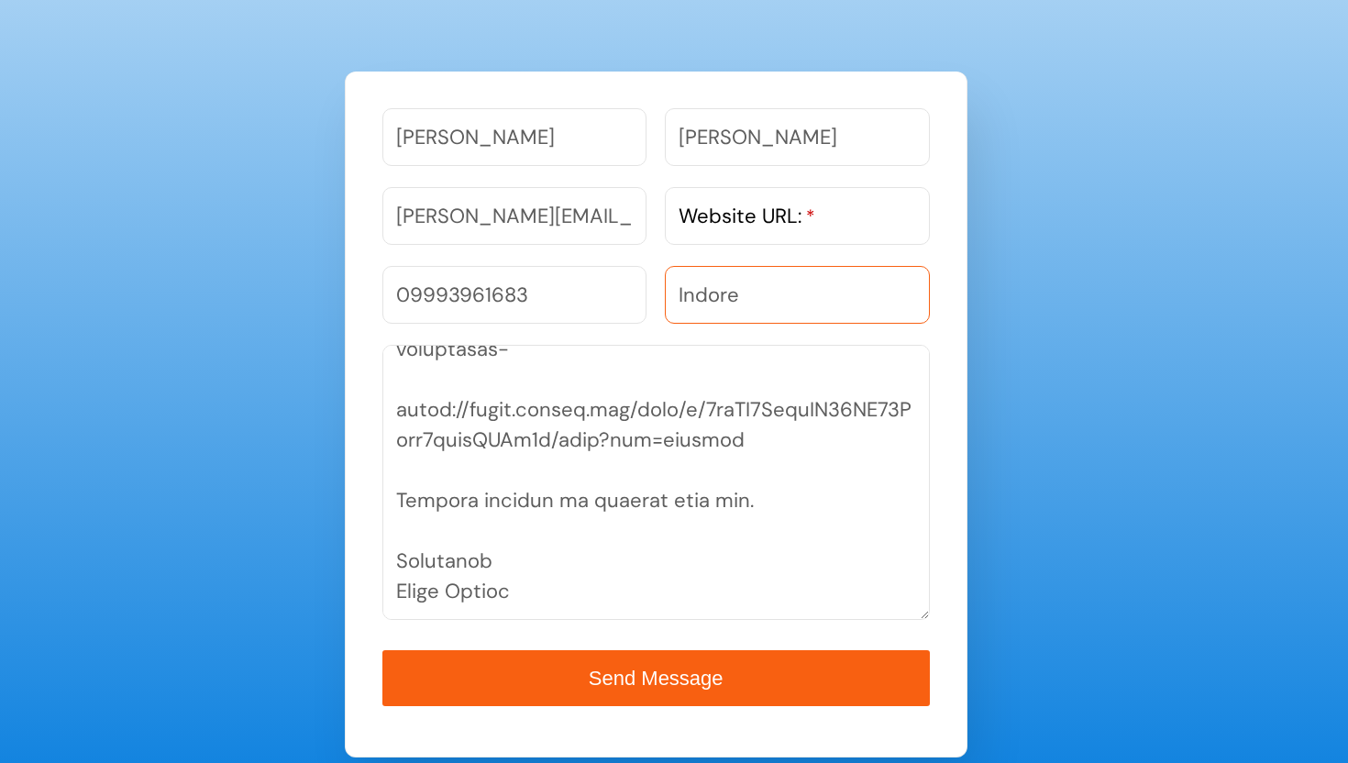
type input "Indore"
click at [756, 232] on input "Website URL: *" at bounding box center [797, 216] width 264 height 58
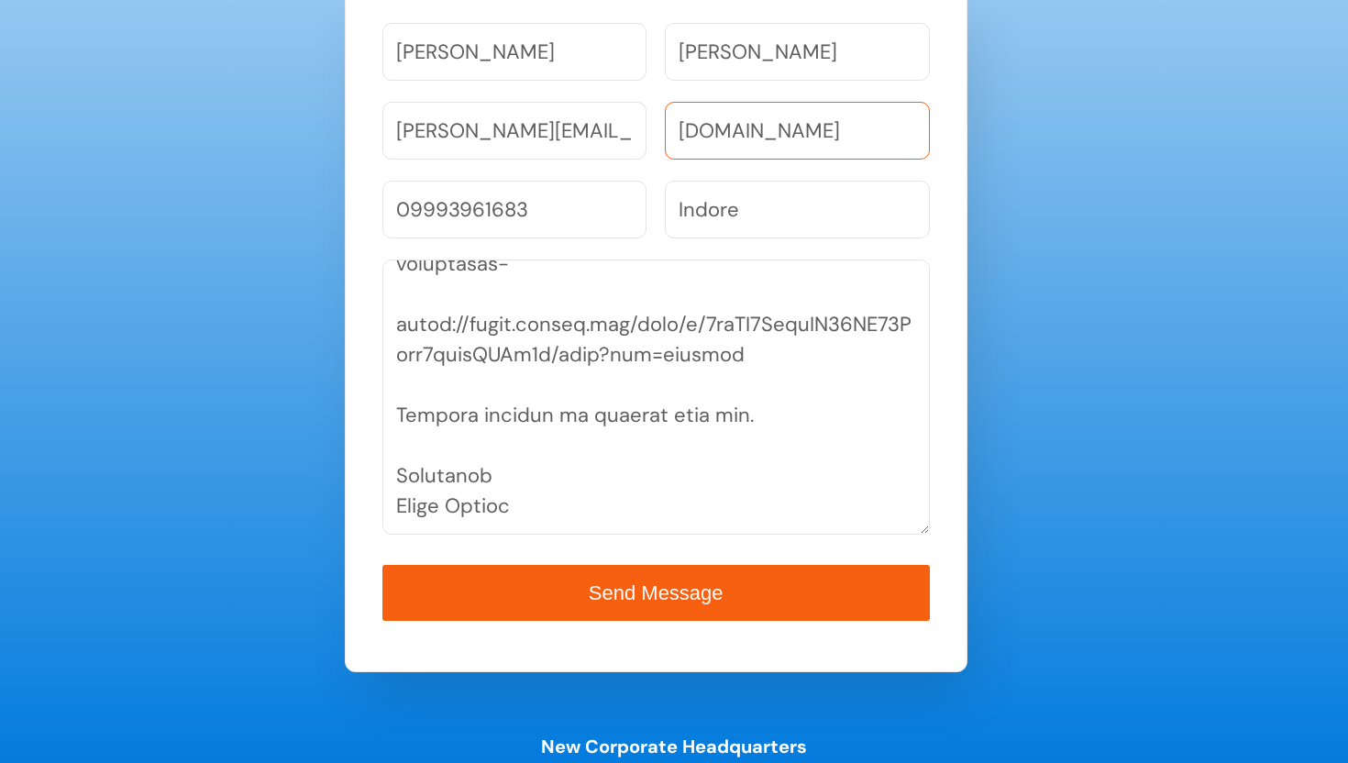
scroll to position [1158, 0]
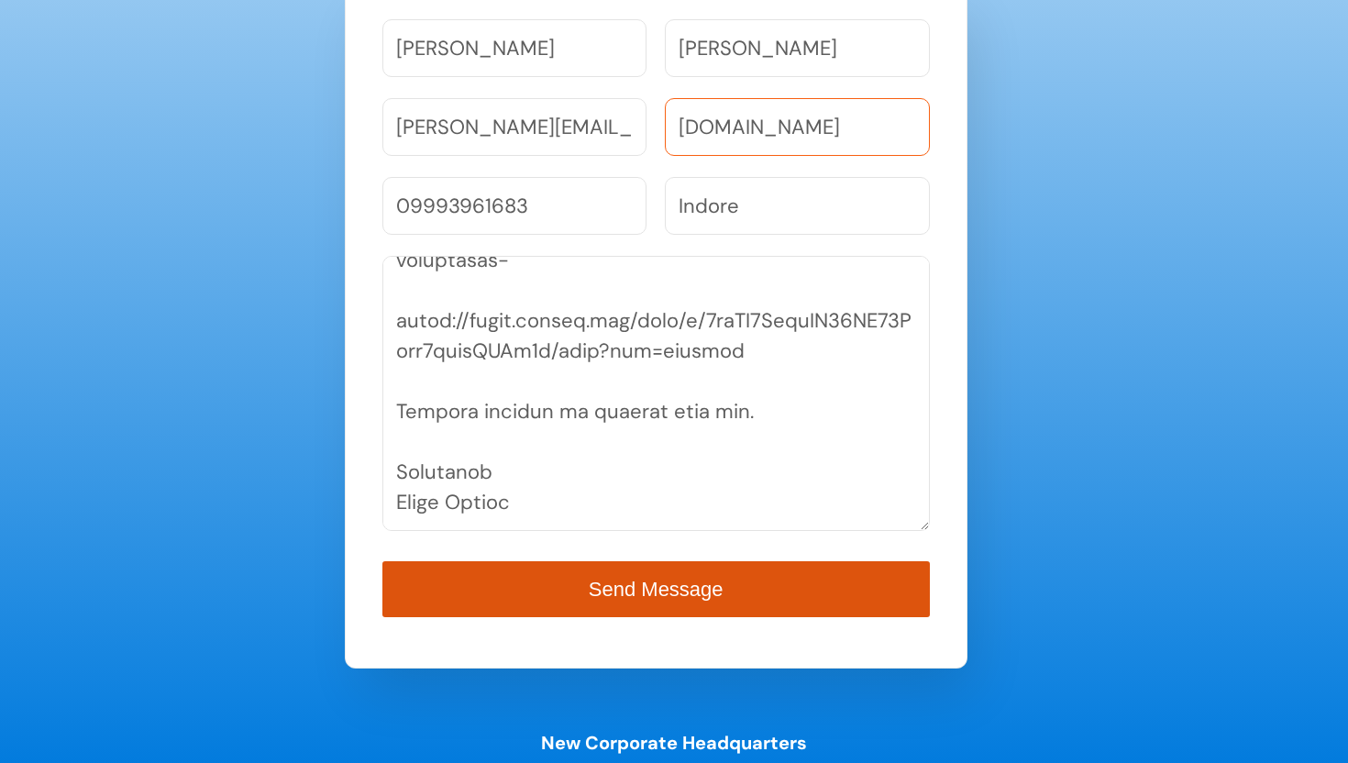
type input "www.techtorank.com"
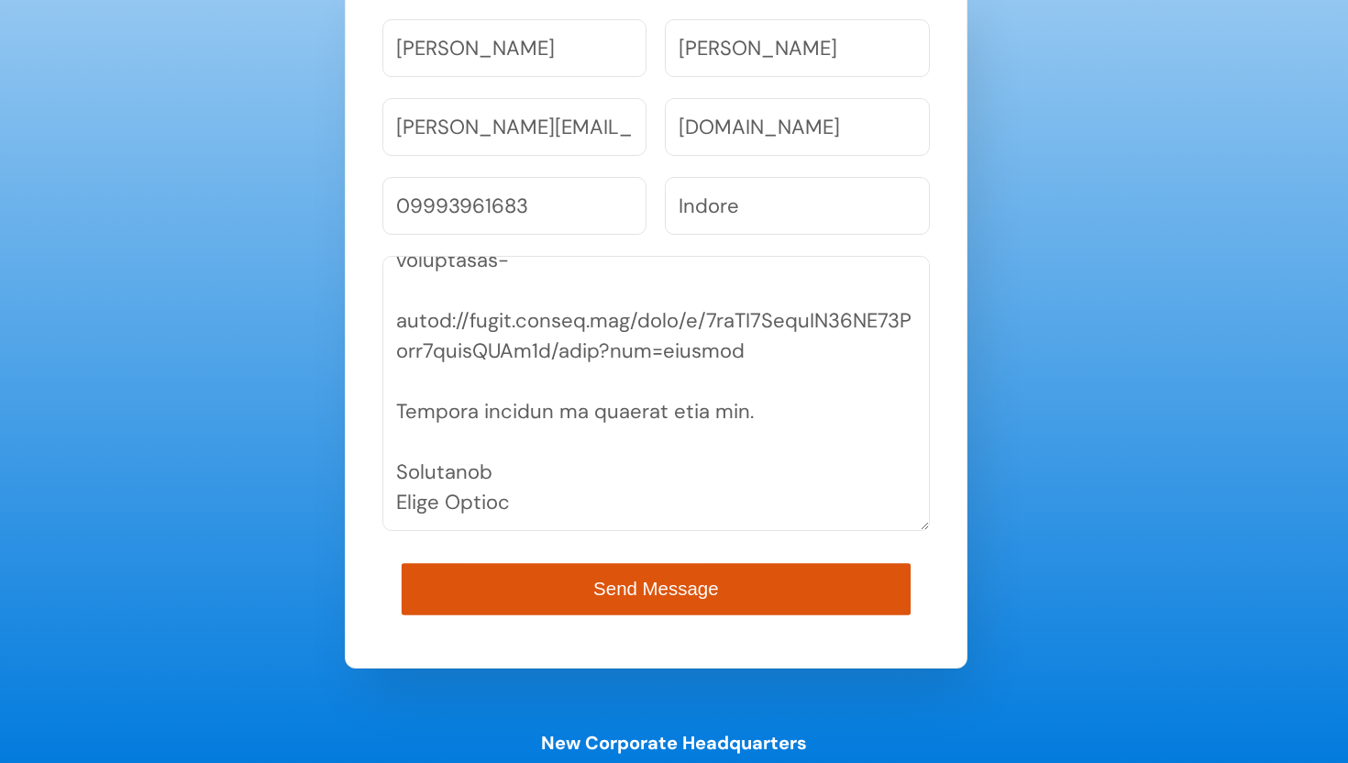
click at [707, 580] on span "Send Message" at bounding box center [655, 589] width 125 height 21
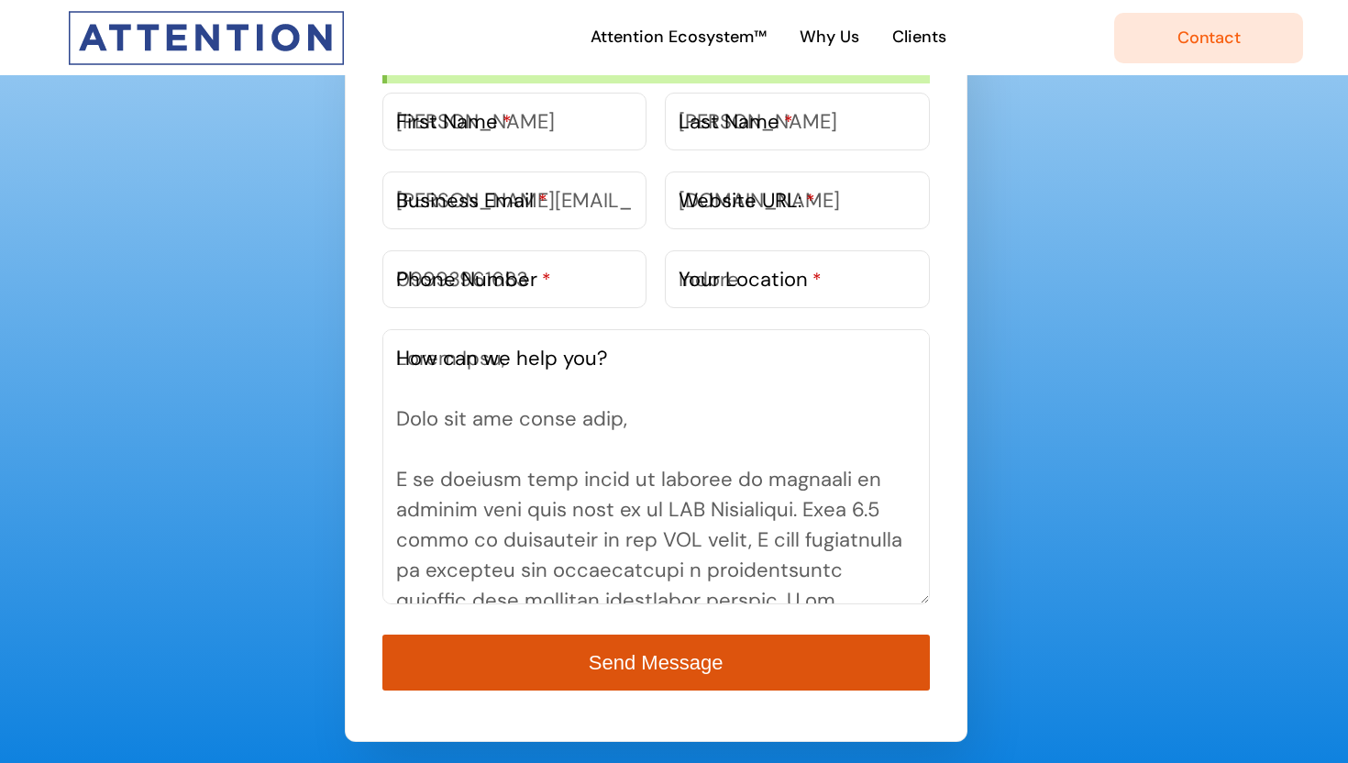
scroll to position [1132, 0]
